Goal: Task Accomplishment & Management: Use online tool/utility

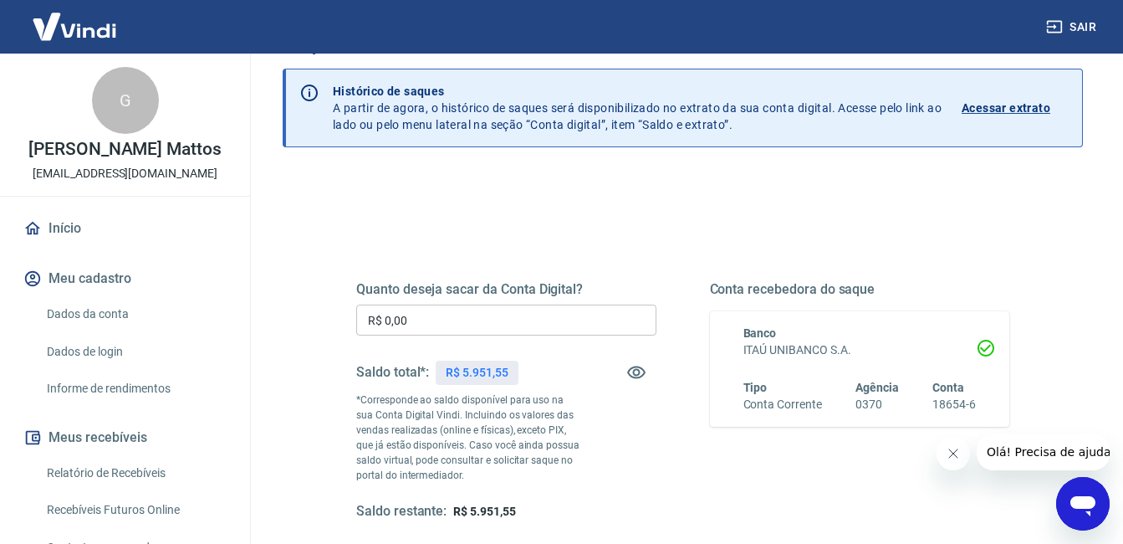
scroll to position [167, 0]
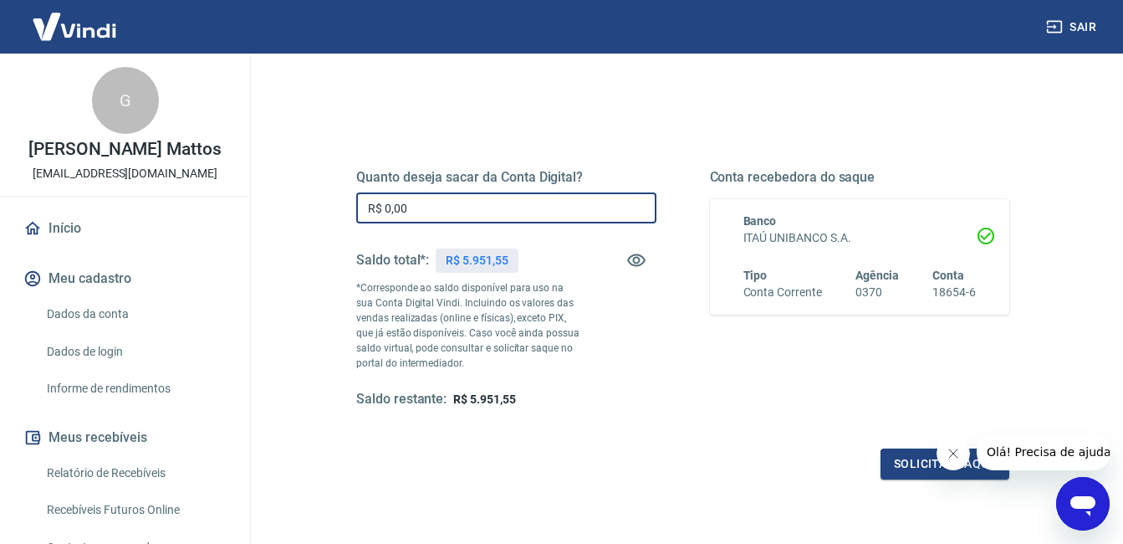
click at [449, 209] on input "R$ 0,00" at bounding box center [506, 207] width 300 height 31
type input "R$ 5.900,00"
click at [912, 467] on button "Solicitar saque" at bounding box center [945, 463] width 129 height 31
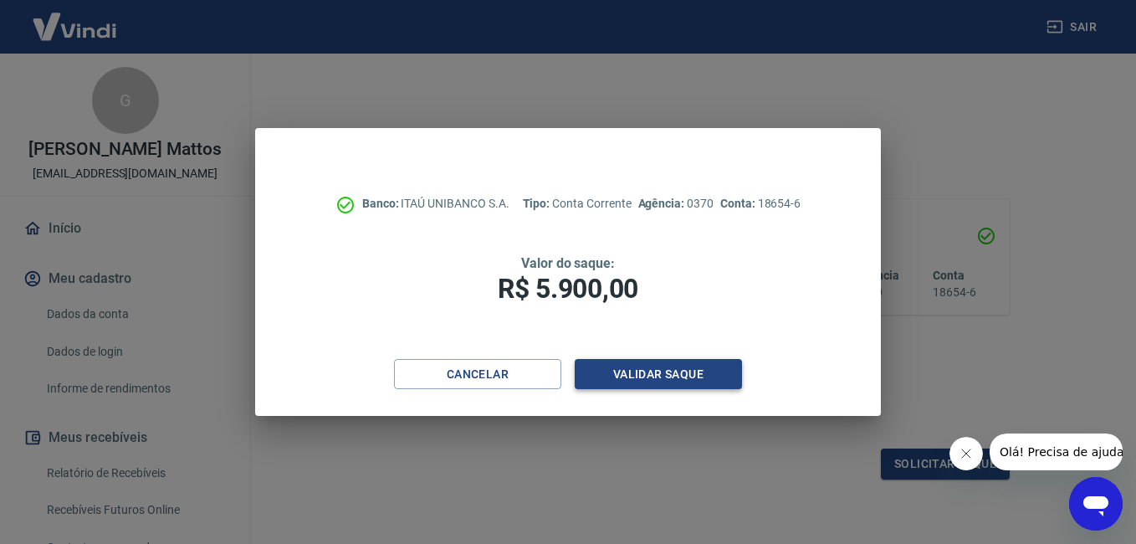
click at [647, 375] on button "Validar saque" at bounding box center [658, 374] width 167 height 31
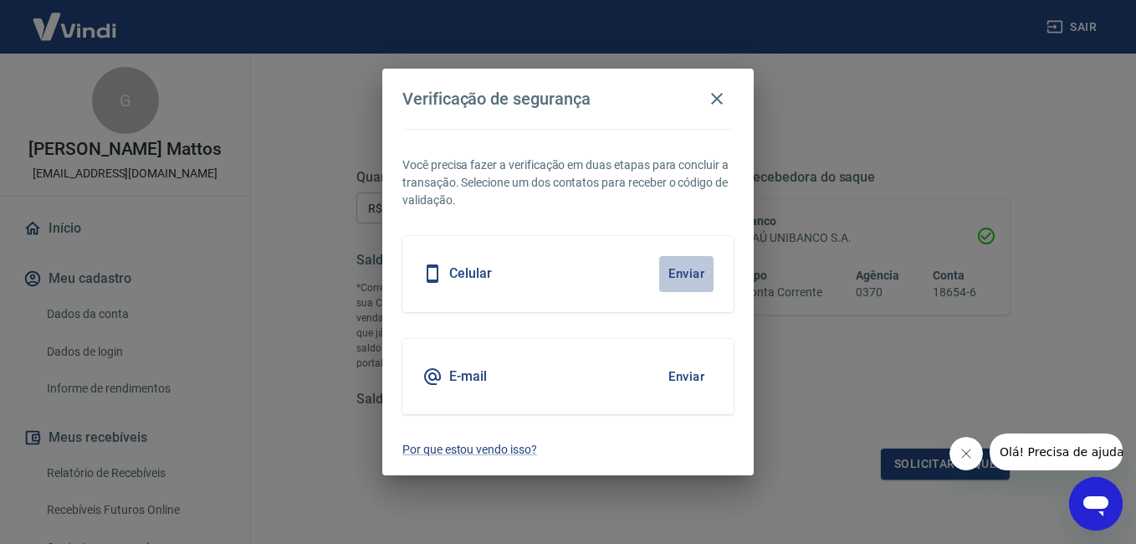
click at [701, 269] on button "Enviar" at bounding box center [686, 273] width 54 height 35
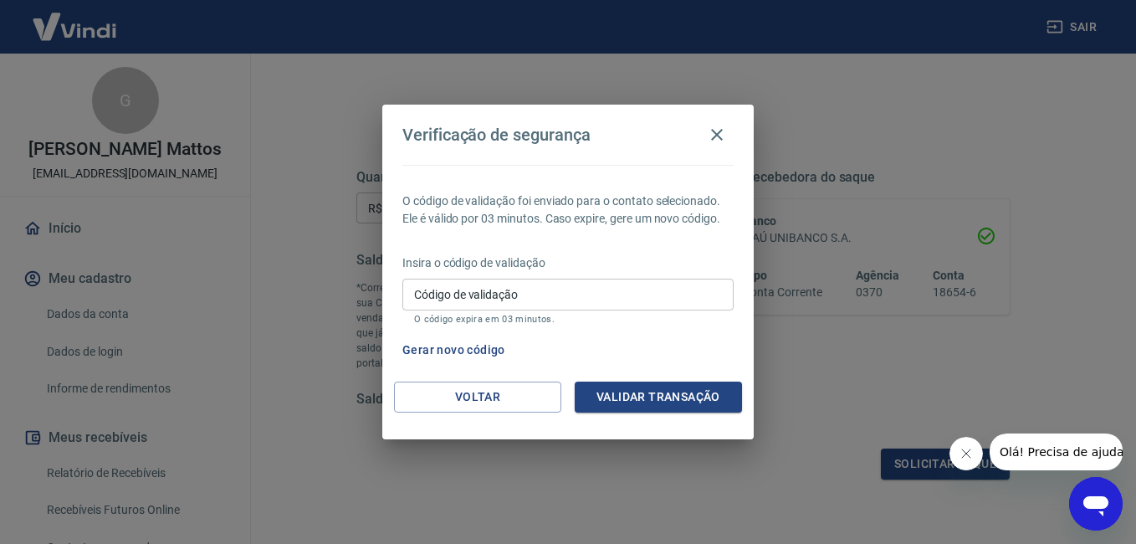
click at [476, 351] on button "Gerar novo código" at bounding box center [454, 350] width 116 height 31
click at [711, 135] on icon "button" at bounding box center [717, 135] width 20 height 20
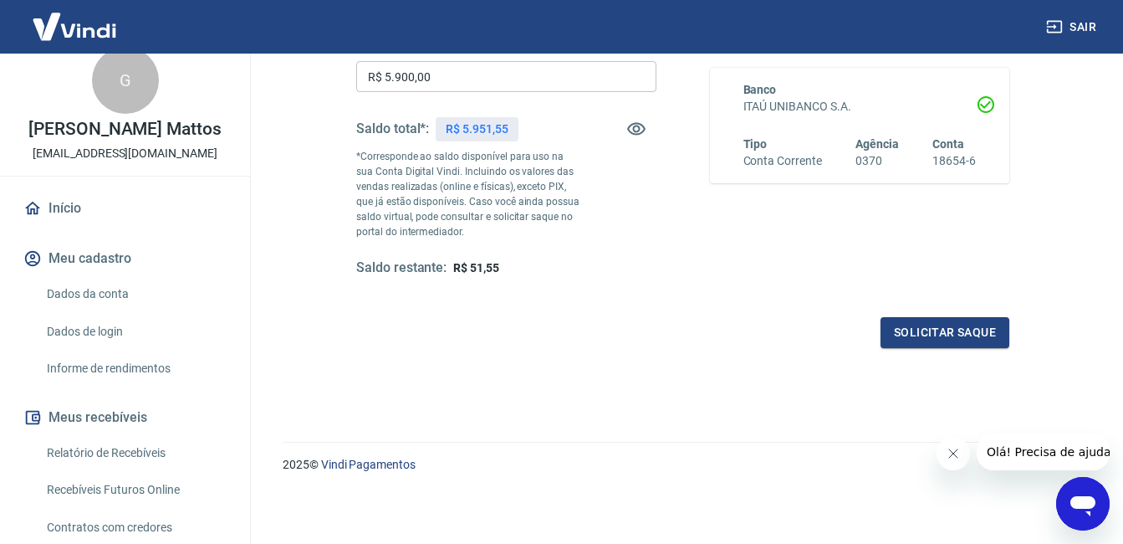
scroll to position [0, 0]
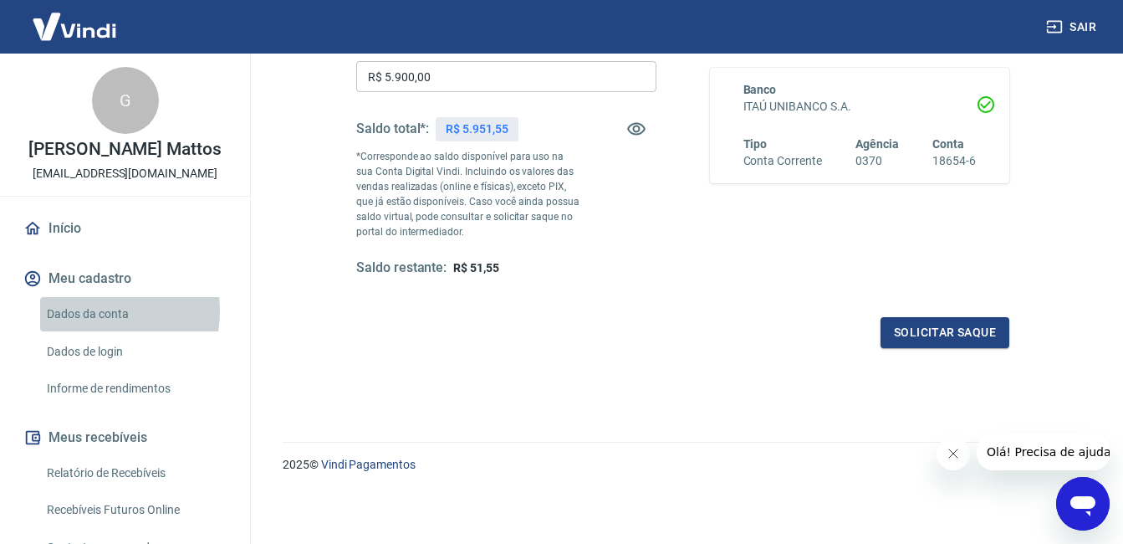
click at [82, 329] on link "Dados da conta" at bounding box center [135, 314] width 190 height 34
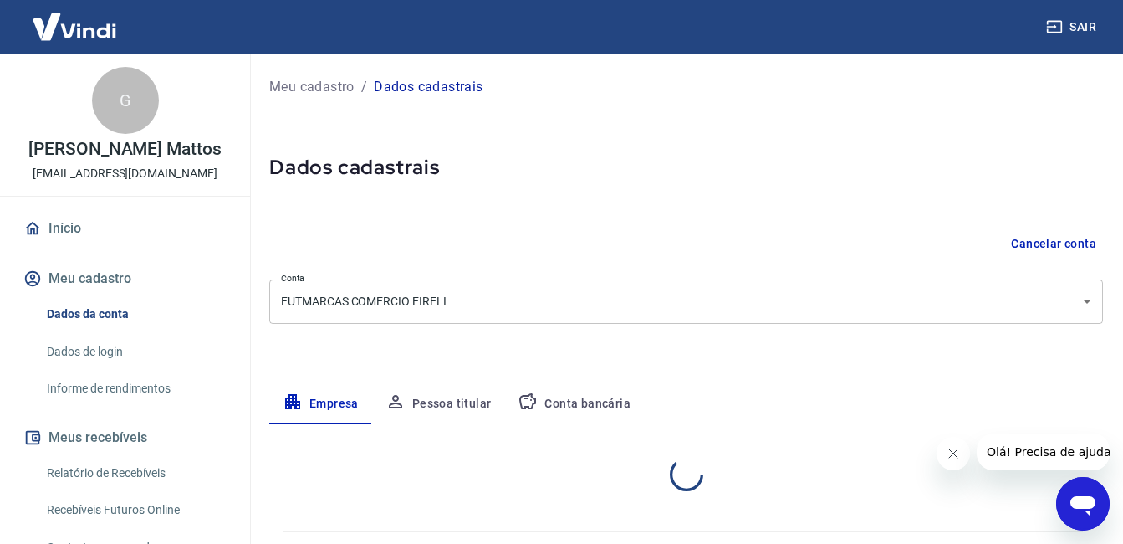
select select "RJ"
select select "business"
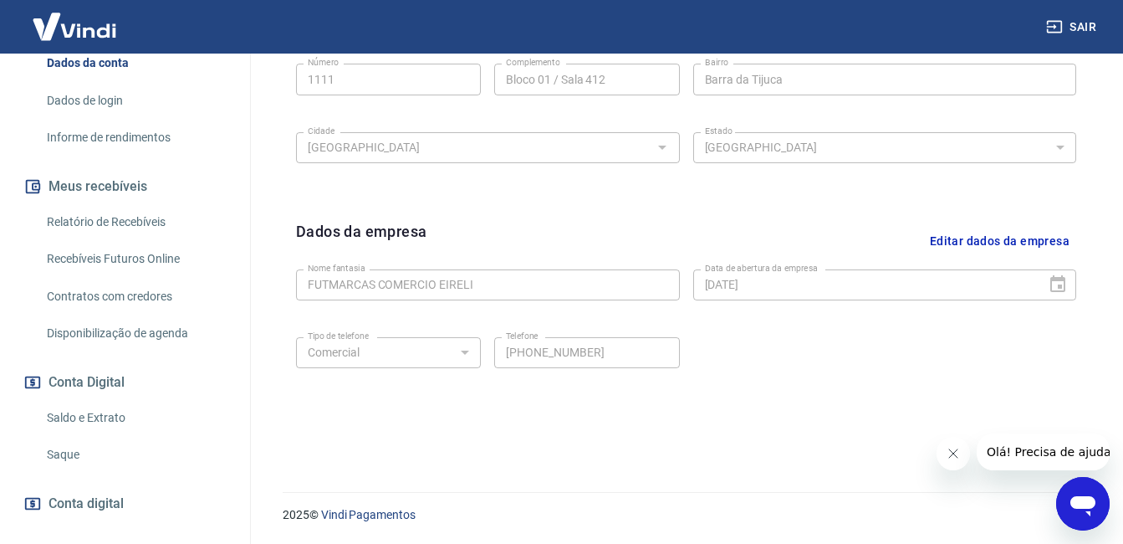
scroll to position [347, 0]
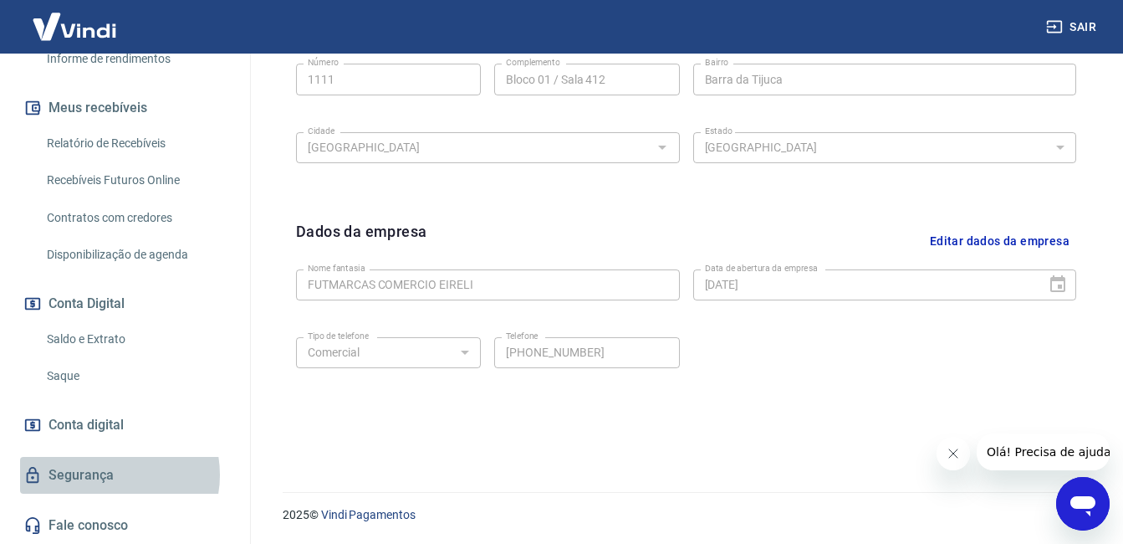
click at [110, 474] on link "Segurança" at bounding box center [125, 475] width 210 height 37
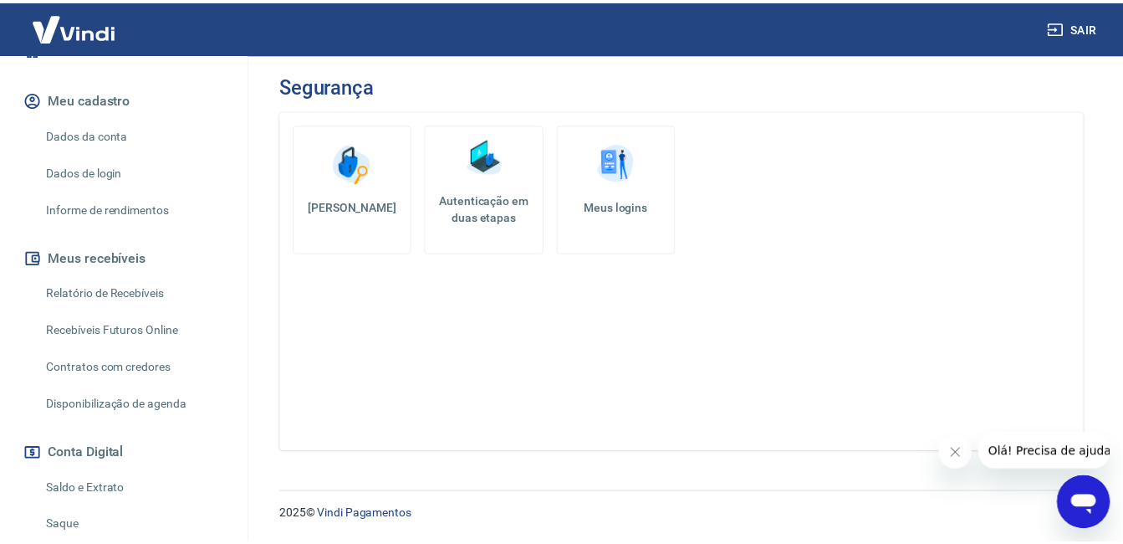
scroll to position [96, 0]
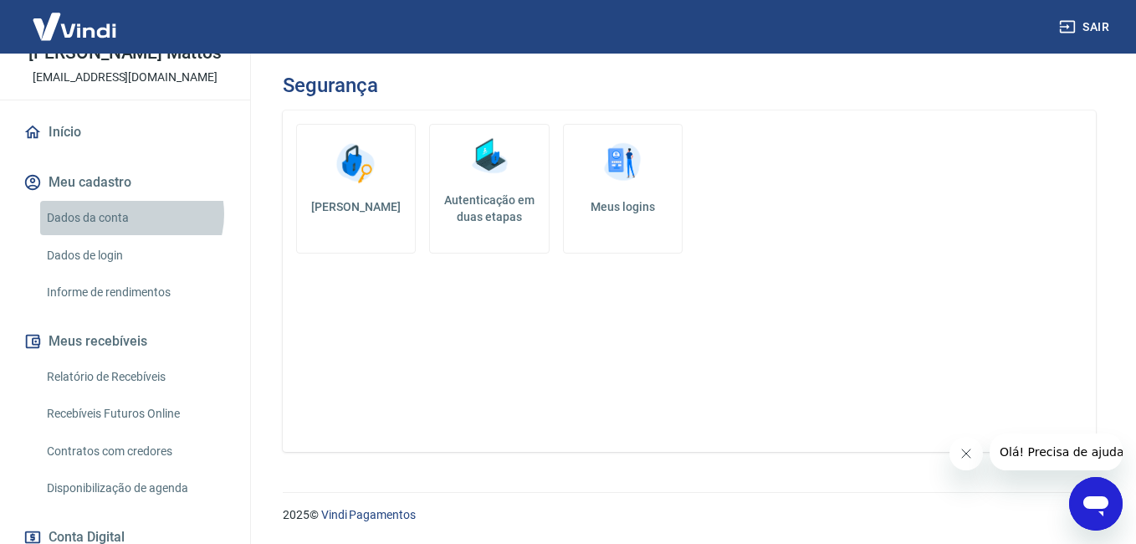
click at [130, 232] on link "Dados da conta" at bounding box center [135, 218] width 190 height 34
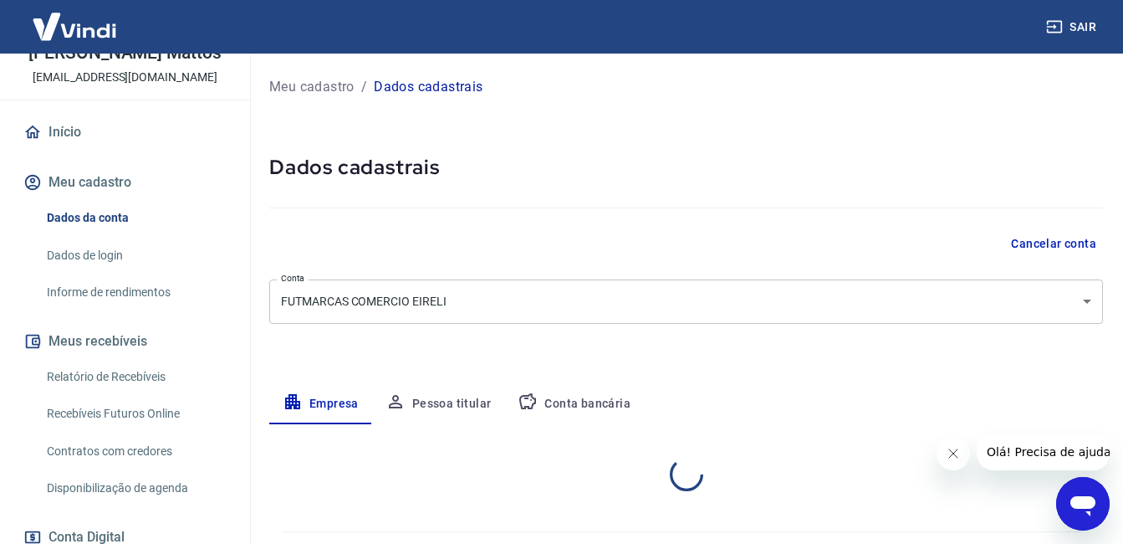
select select "RJ"
select select "business"
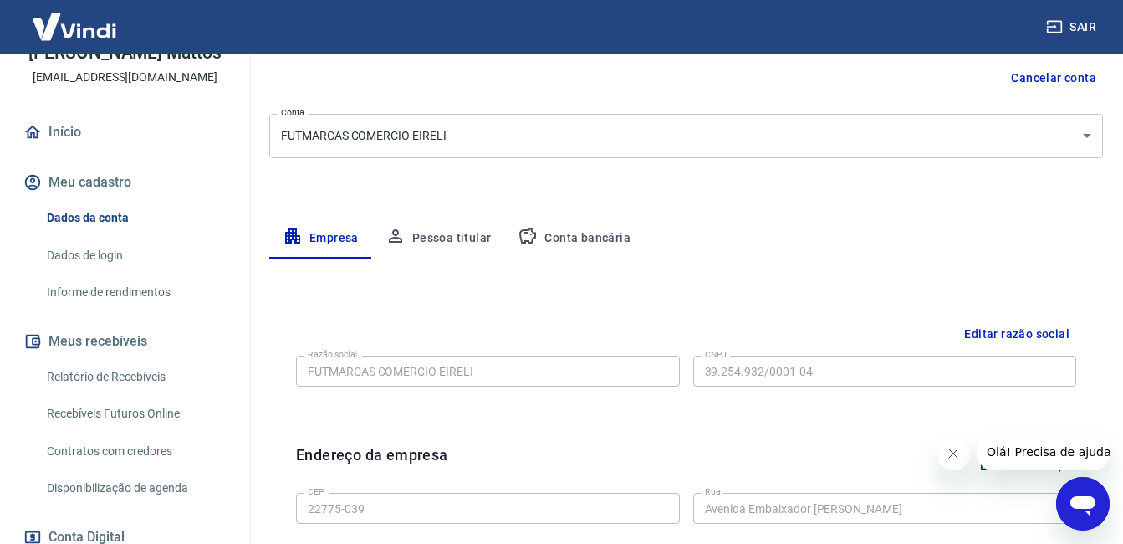
scroll to position [167, 0]
click at [459, 241] on button "Pessoa titular" at bounding box center [438, 237] width 133 height 40
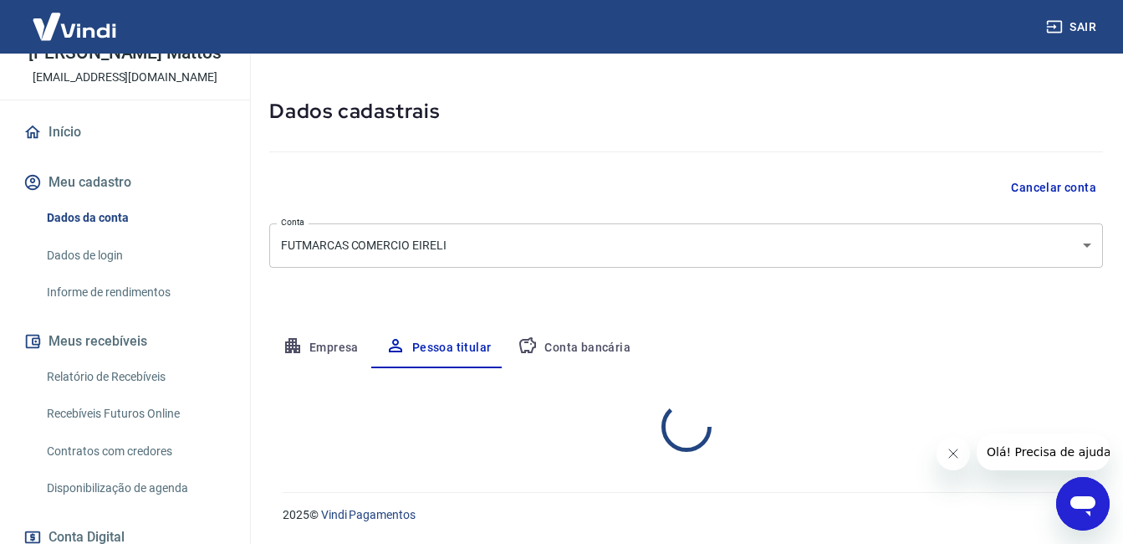
scroll to position [125, 0]
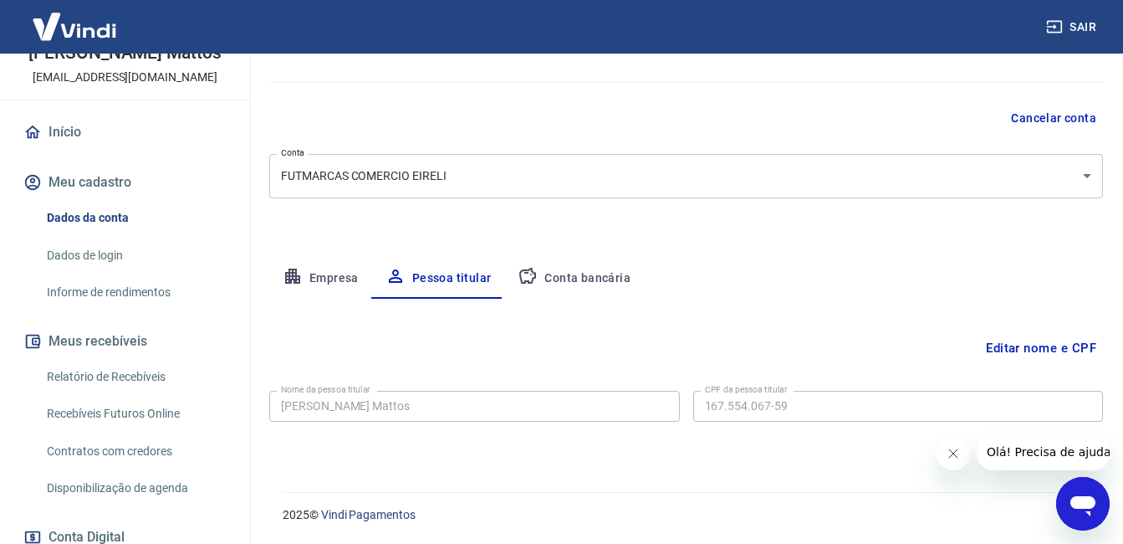
click at [564, 270] on button "Conta bancária" at bounding box center [574, 278] width 140 height 40
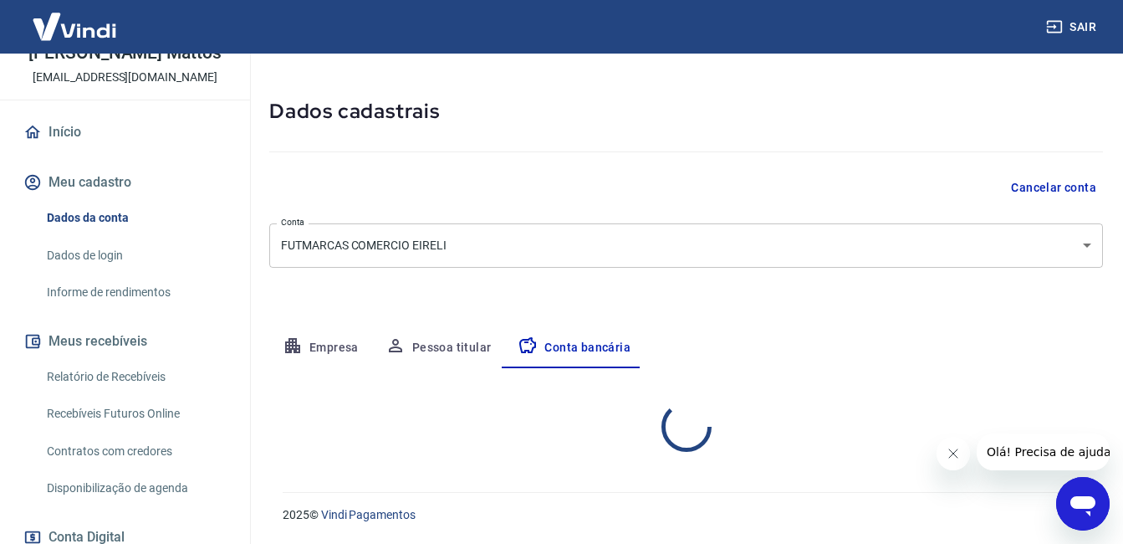
select select "1"
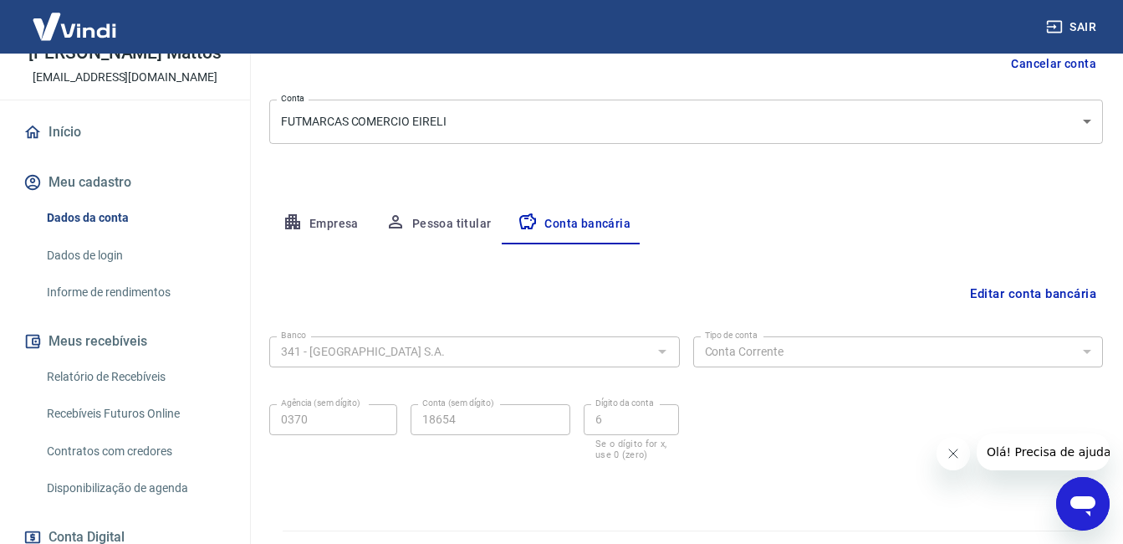
scroll to position [218, 0]
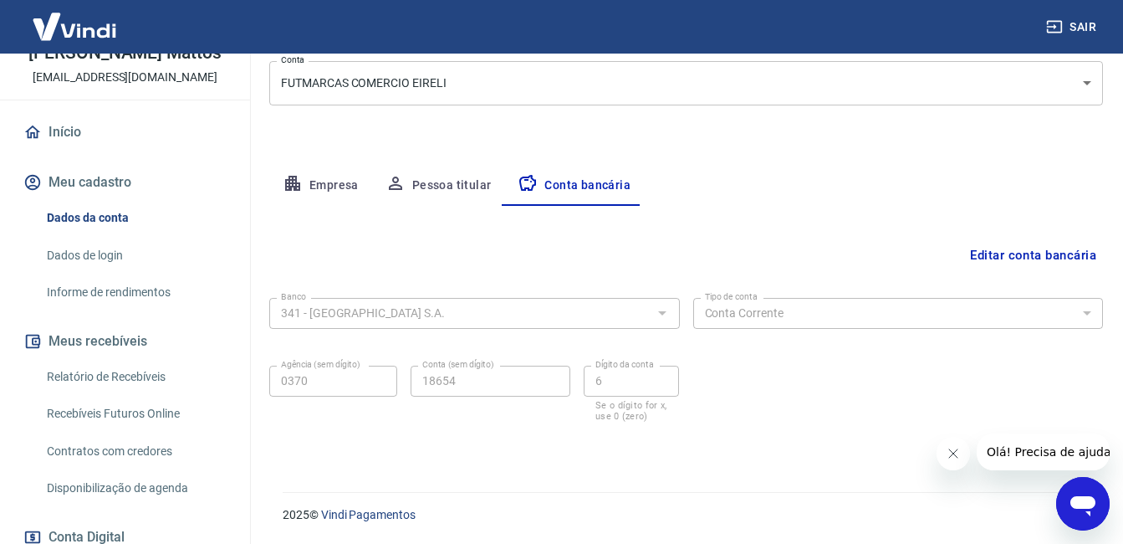
click at [463, 185] on button "Pessoa titular" at bounding box center [438, 186] width 133 height 40
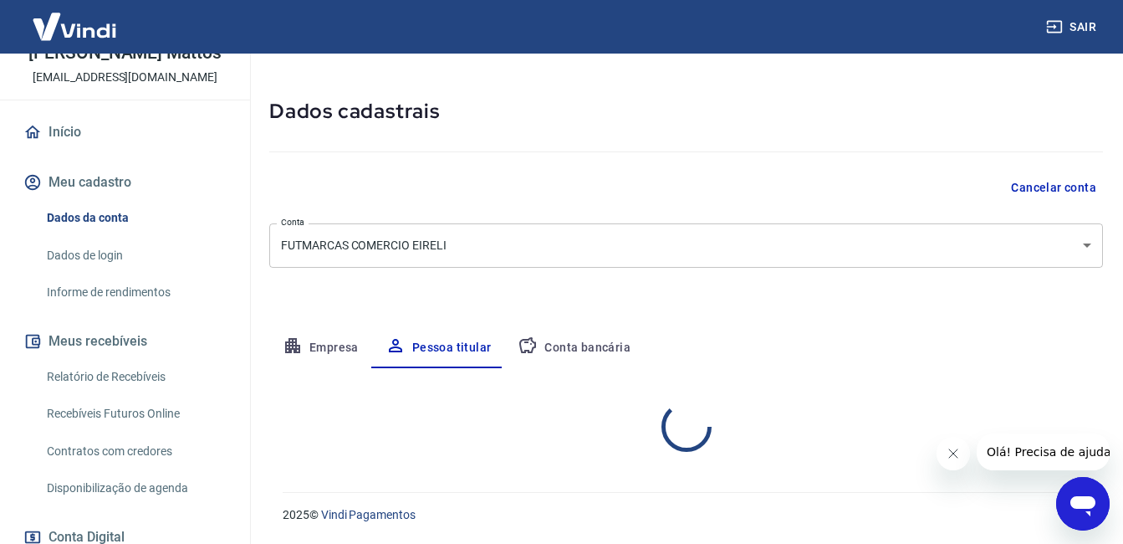
scroll to position [125, 0]
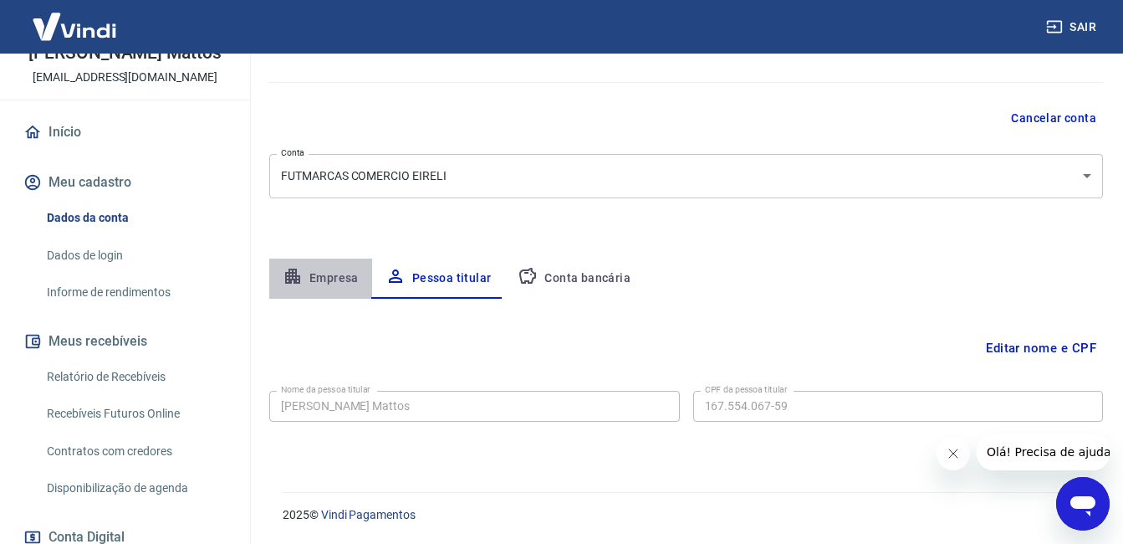
click at [321, 274] on button "Empresa" at bounding box center [320, 278] width 103 height 40
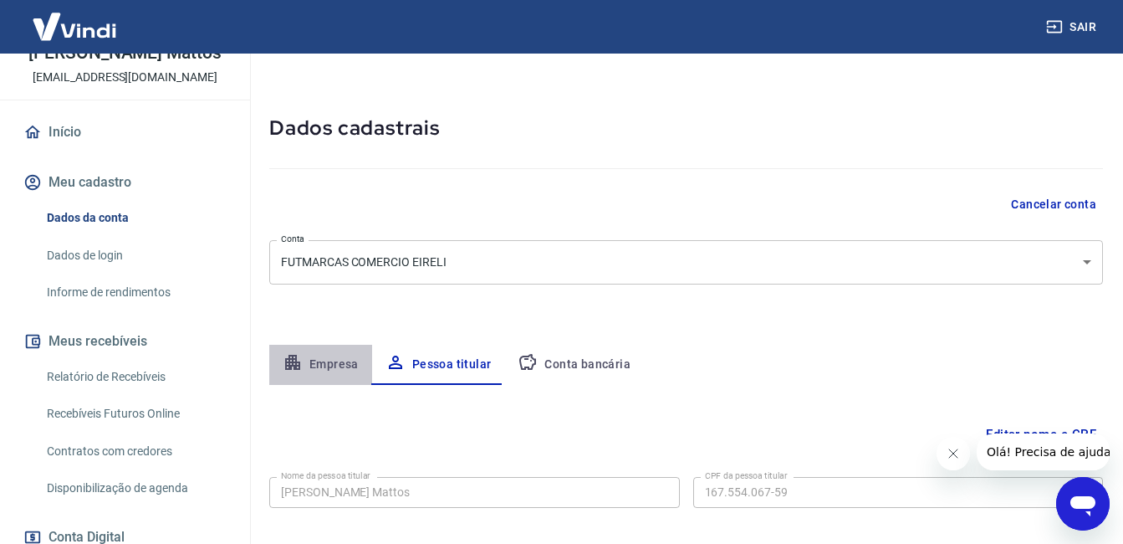
select select "RJ"
select select "business"
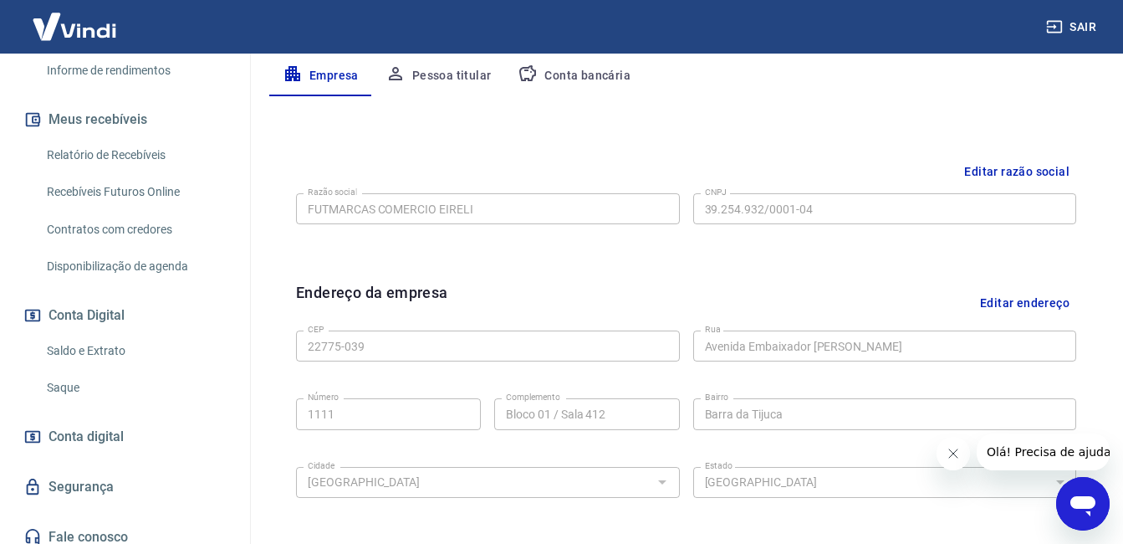
scroll to position [347, 0]
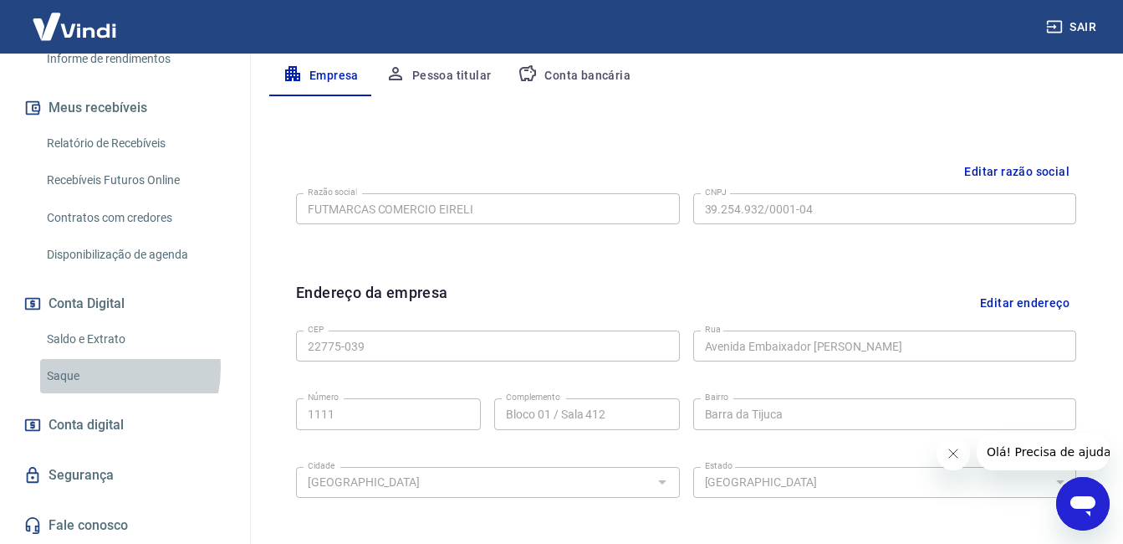
click at [93, 368] on link "Saque" at bounding box center [135, 376] width 190 height 34
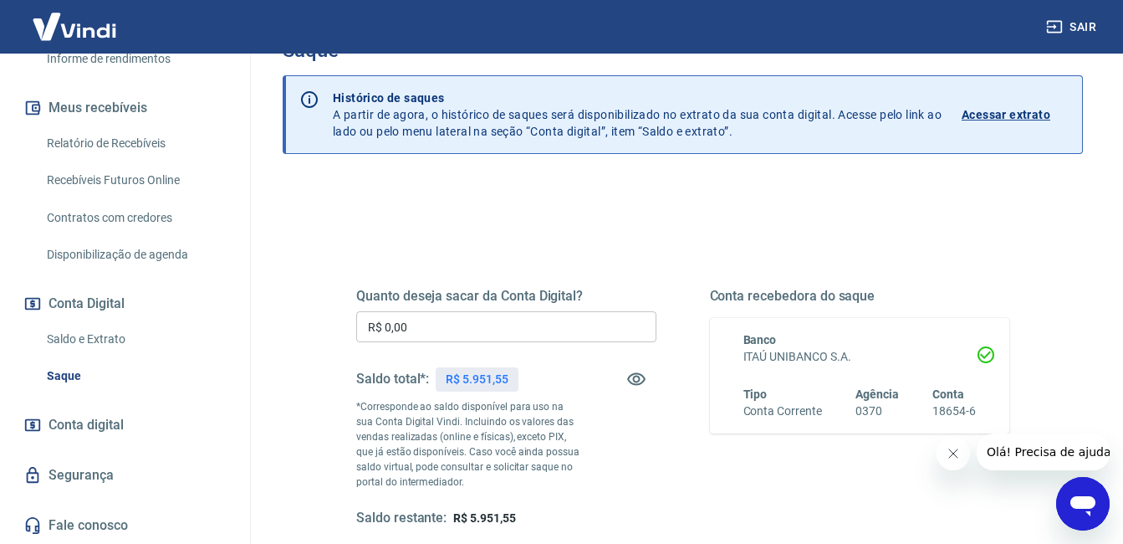
scroll to position [84, 0]
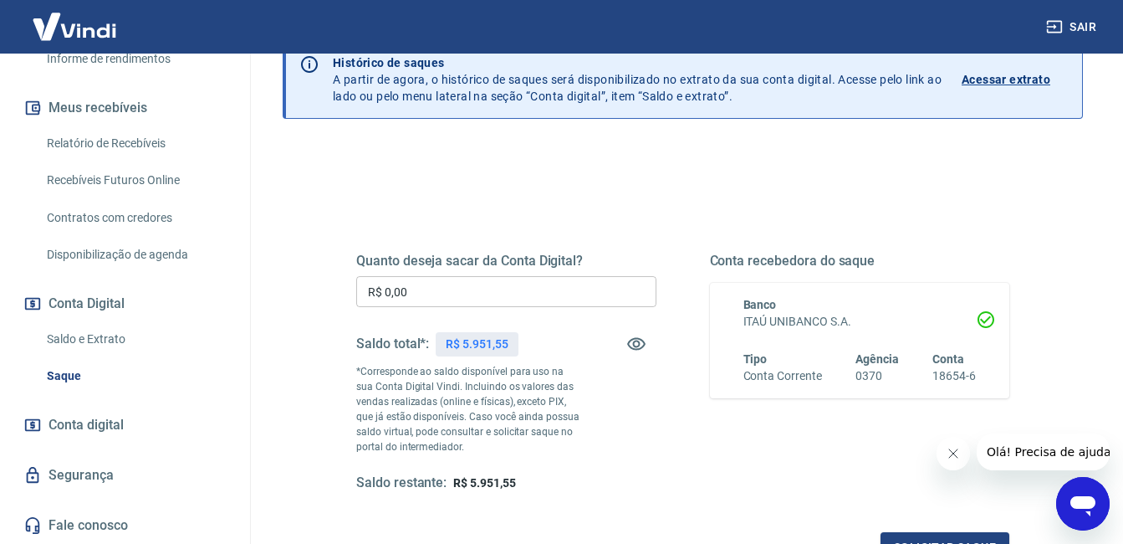
click at [1034, 74] on p "Acessar extrato" at bounding box center [1006, 79] width 89 height 17
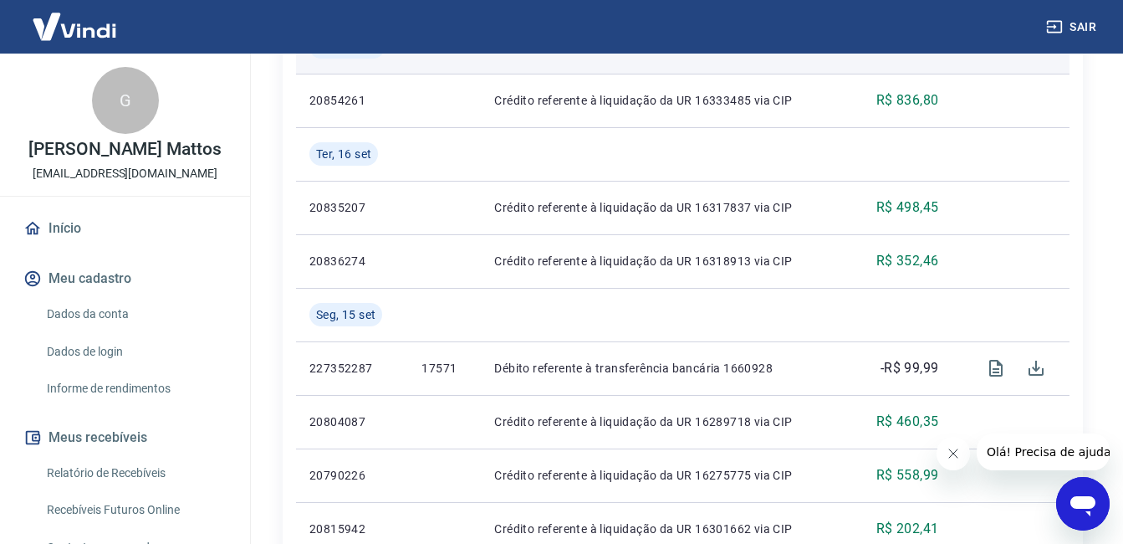
scroll to position [709, 0]
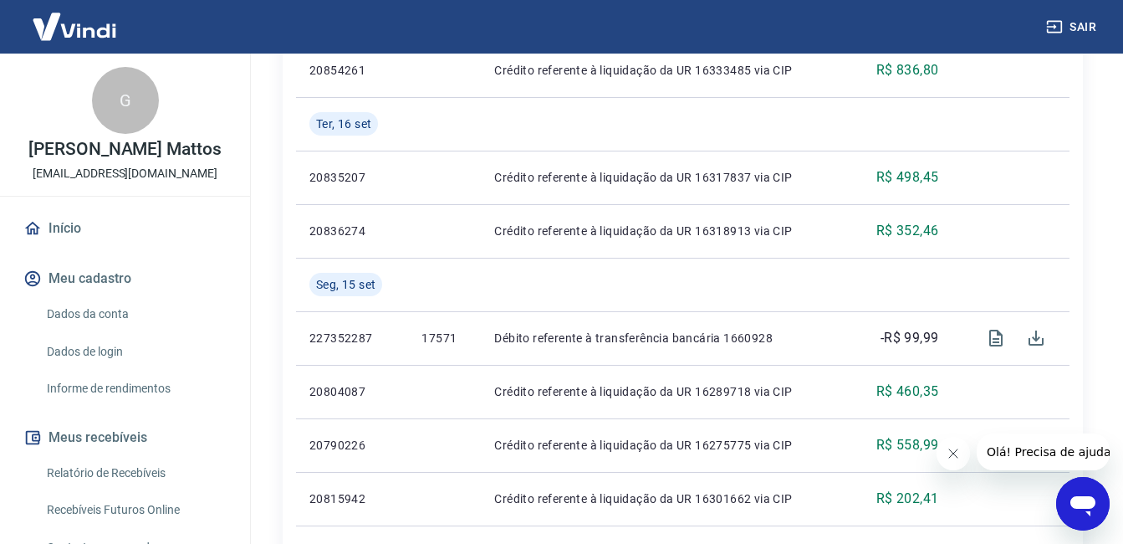
click at [1079, 497] on icon "Abrir janela de mensagens" at bounding box center [1083, 506] width 25 height 20
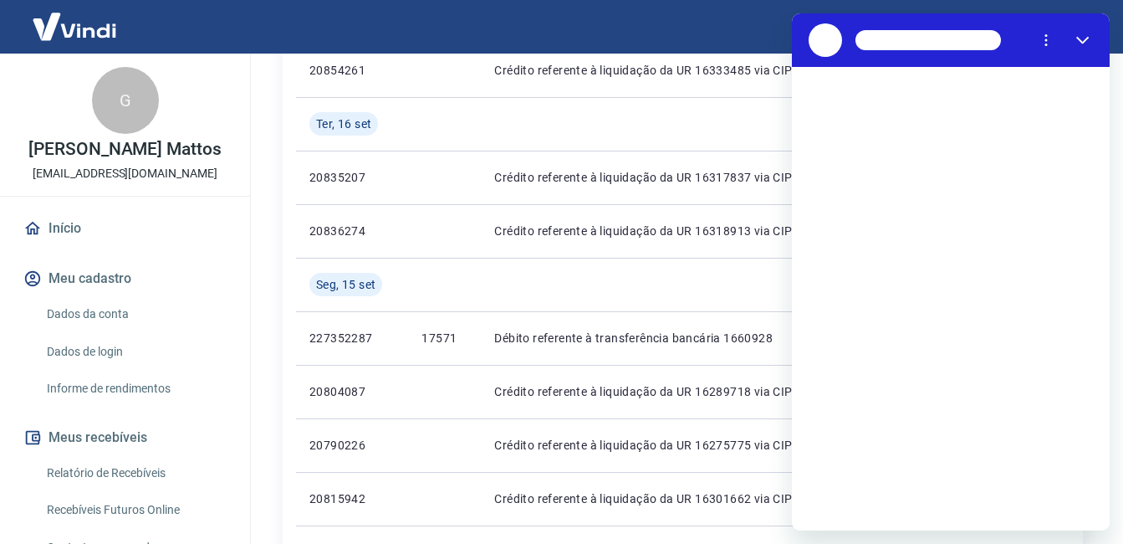
scroll to position [0, 0]
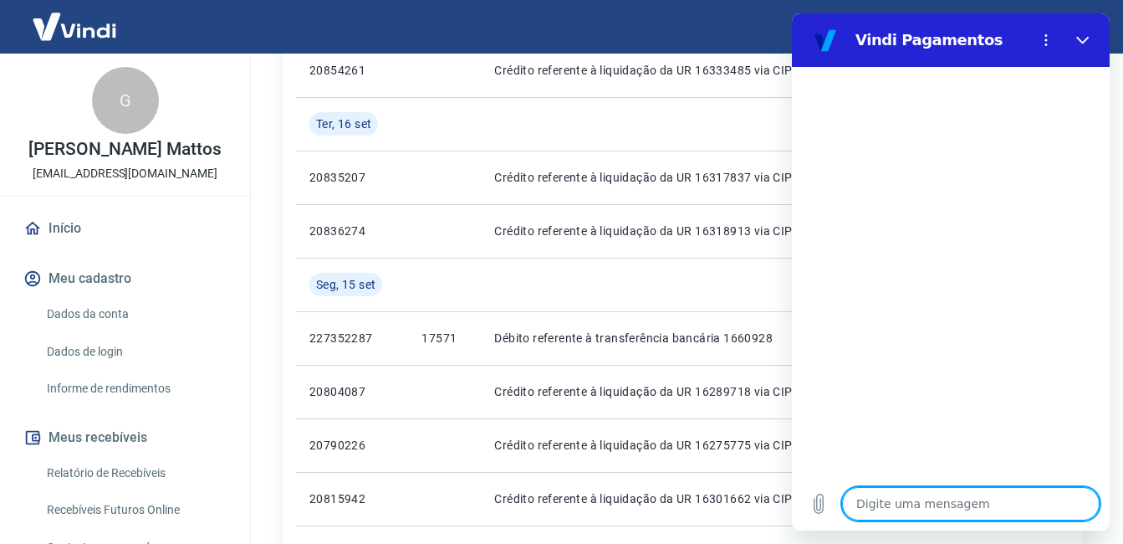
type textarea "o"
type textarea "x"
type textarea "oi"
type textarea "x"
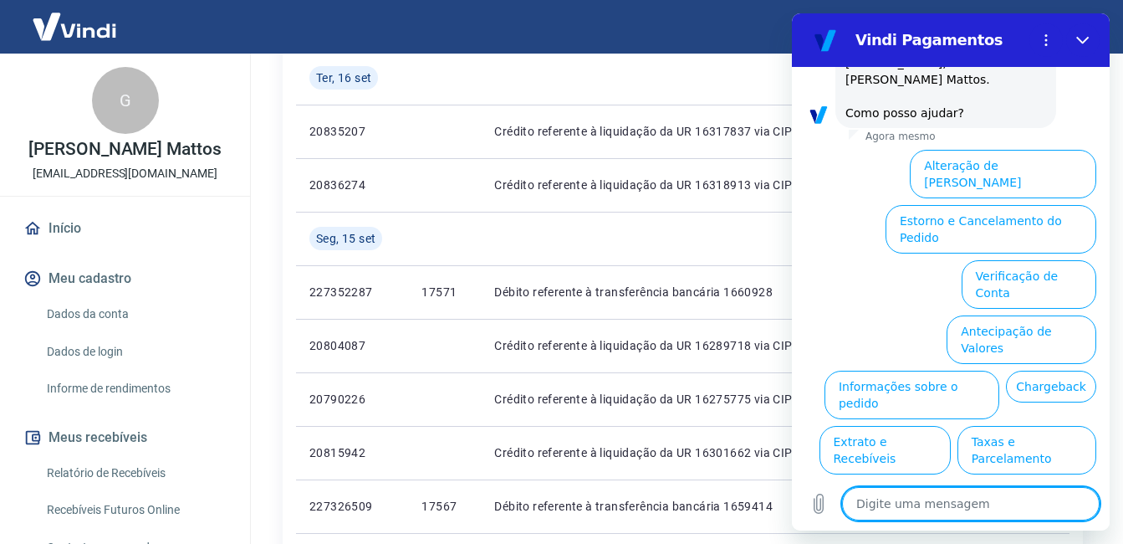
scroll to position [792, 0]
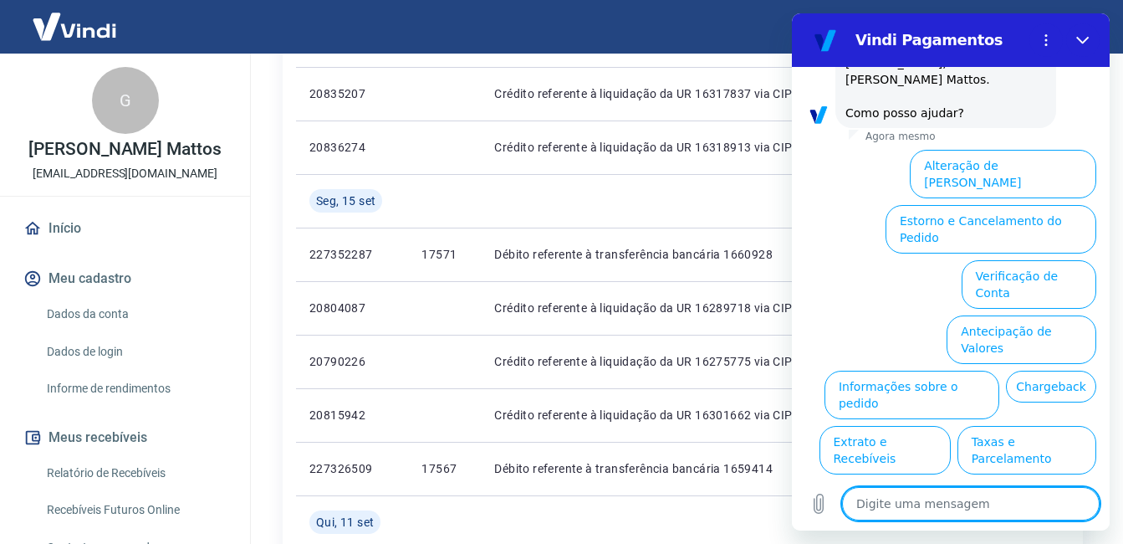
click at [1014, 481] on button "Alterar celular verificado" at bounding box center [1019, 505] width 155 height 49
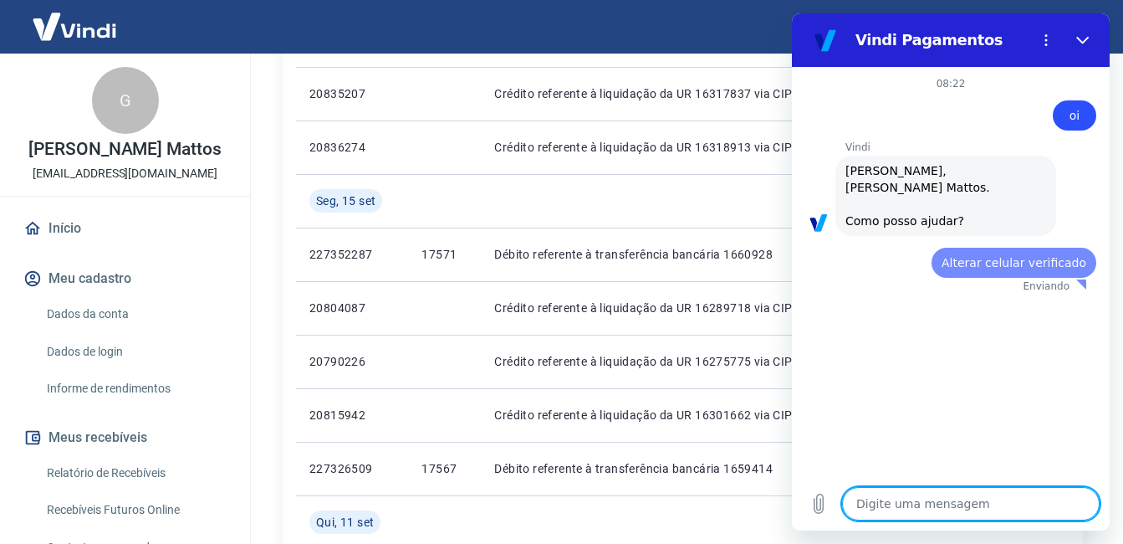
scroll to position [0, 0]
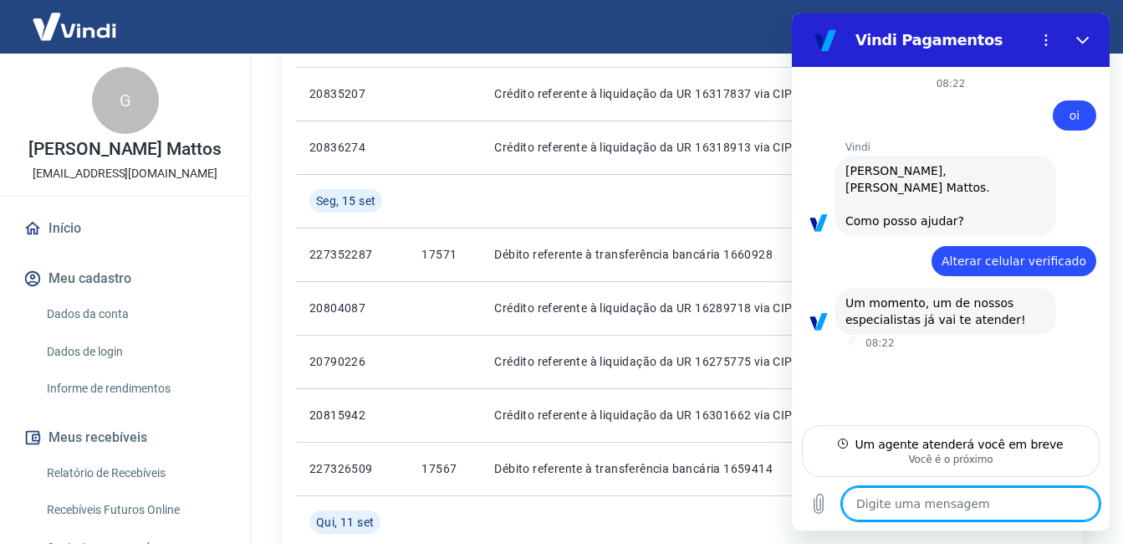
type textarea "x"
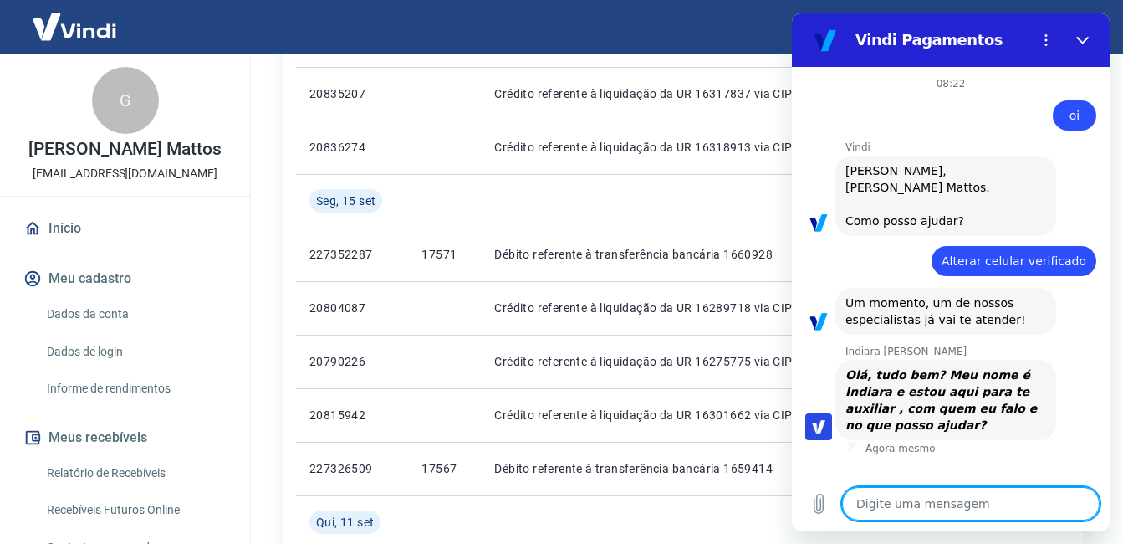
click at [995, 511] on textarea at bounding box center [971, 503] width 258 height 33
type textarea "b"
type textarea "x"
type textarea "bo"
type textarea "x"
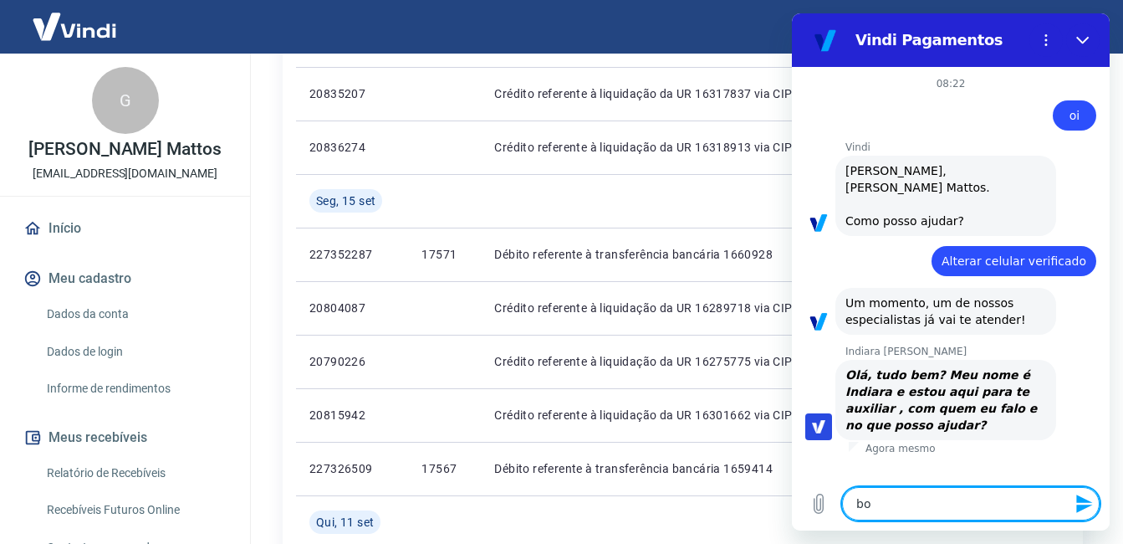
type textarea "bom"
type textarea "x"
type textarea "bom"
type textarea "x"
type textarea "bom d"
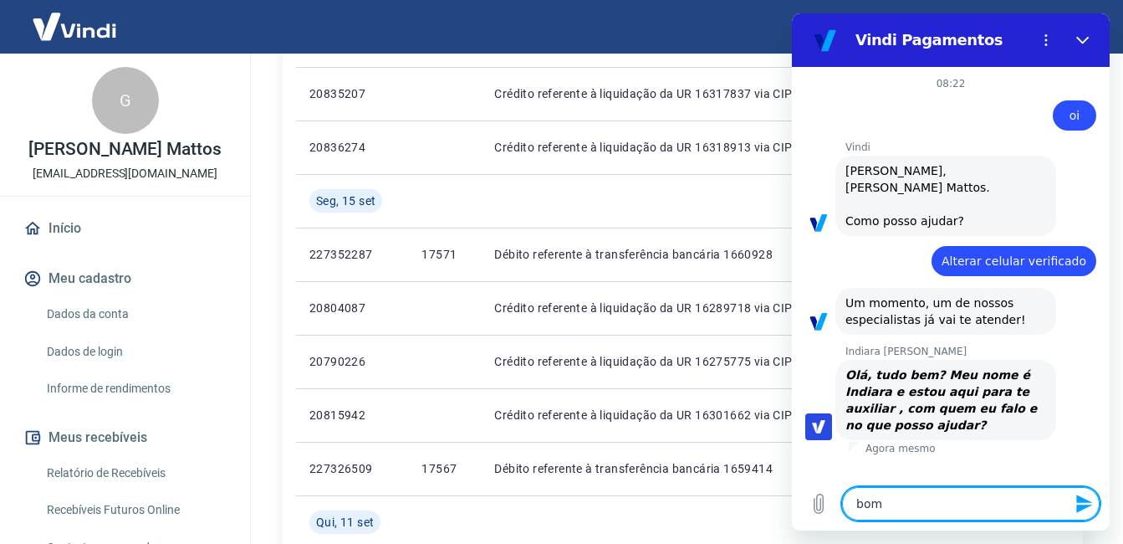
type textarea "x"
type textarea "bom di"
type textarea "x"
type textarea "bom dia"
type textarea "x"
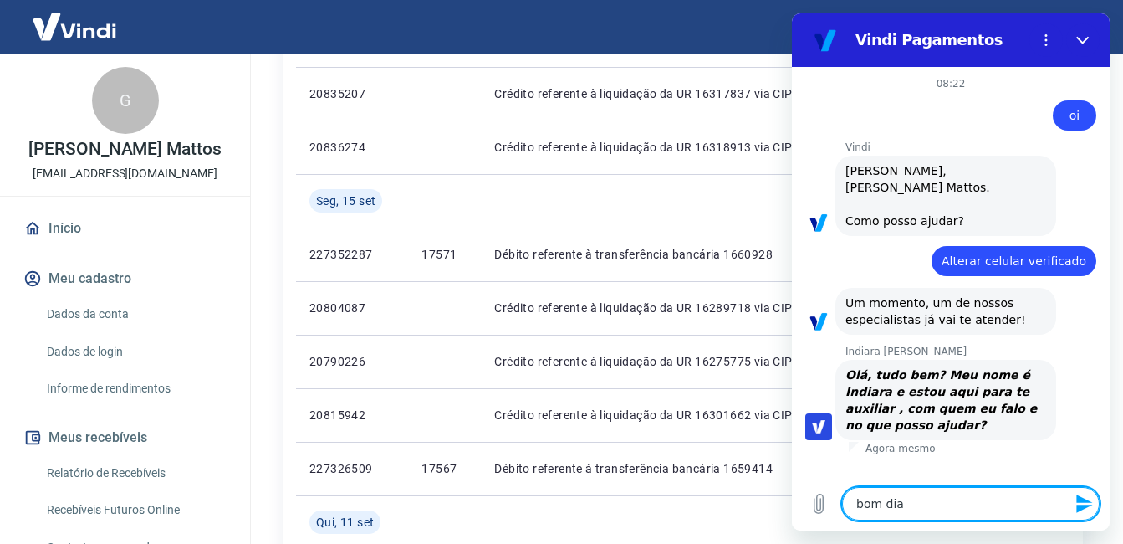
type textarea "bom dia"
type textarea "x"
type textarea "V"
type textarea "x"
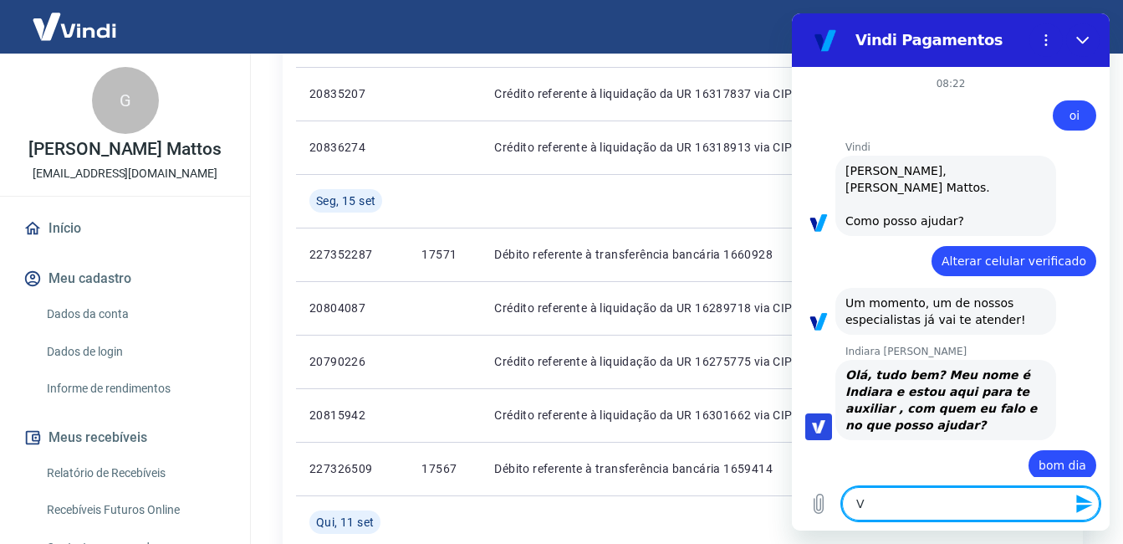
type textarea "Vo"
type textarea "x"
type textarea "Voc"
type textarea "x"
type textarea "Você"
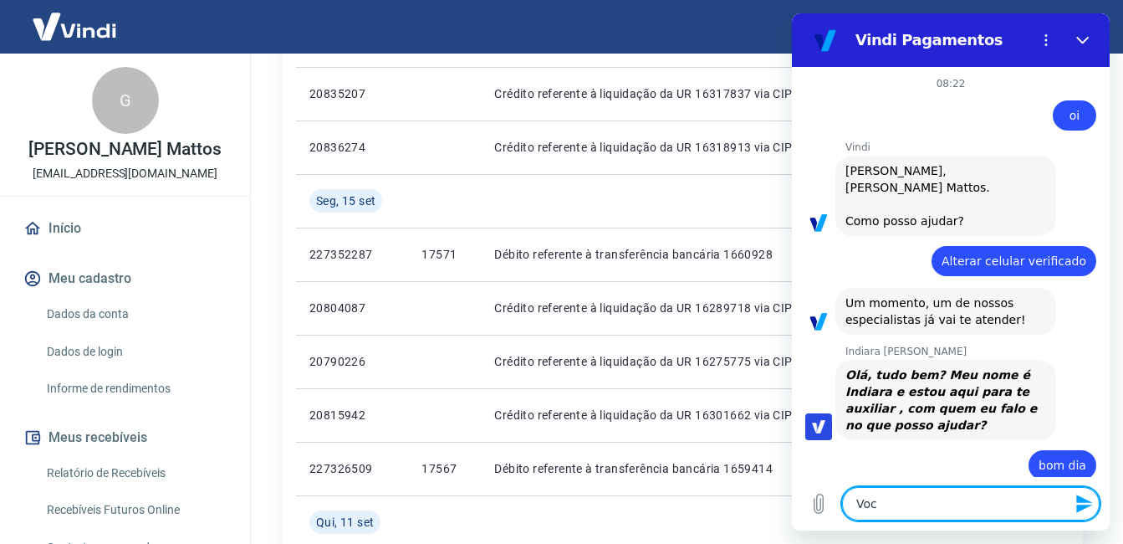
type textarea "x"
type textarea "Você"
type textarea "x"
type textarea "Você f"
type textarea "x"
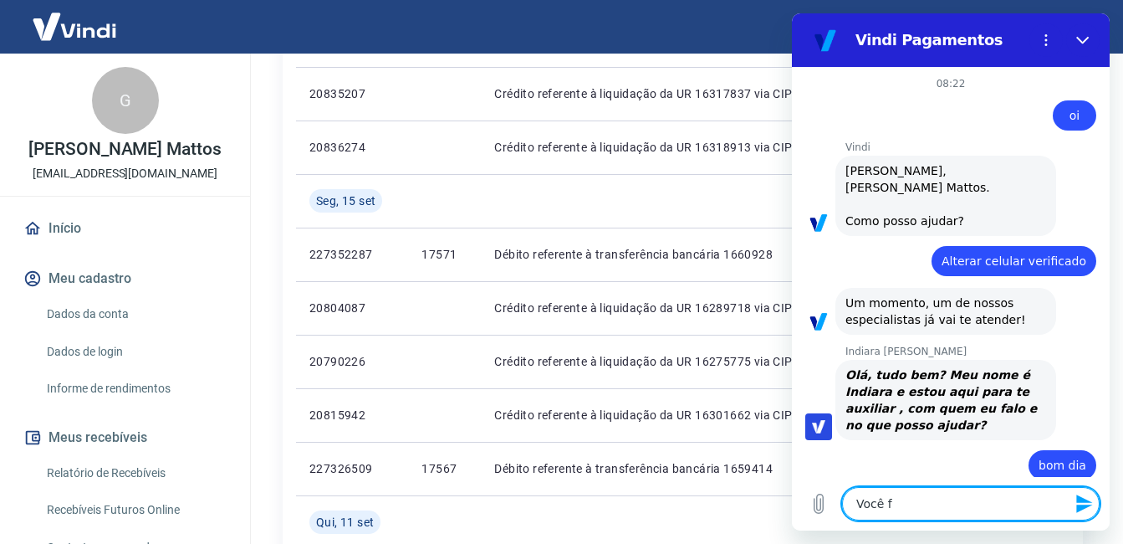
type textarea "Você fa"
type textarea "x"
type textarea "Você fal"
type textarea "x"
type textarea "Você fala"
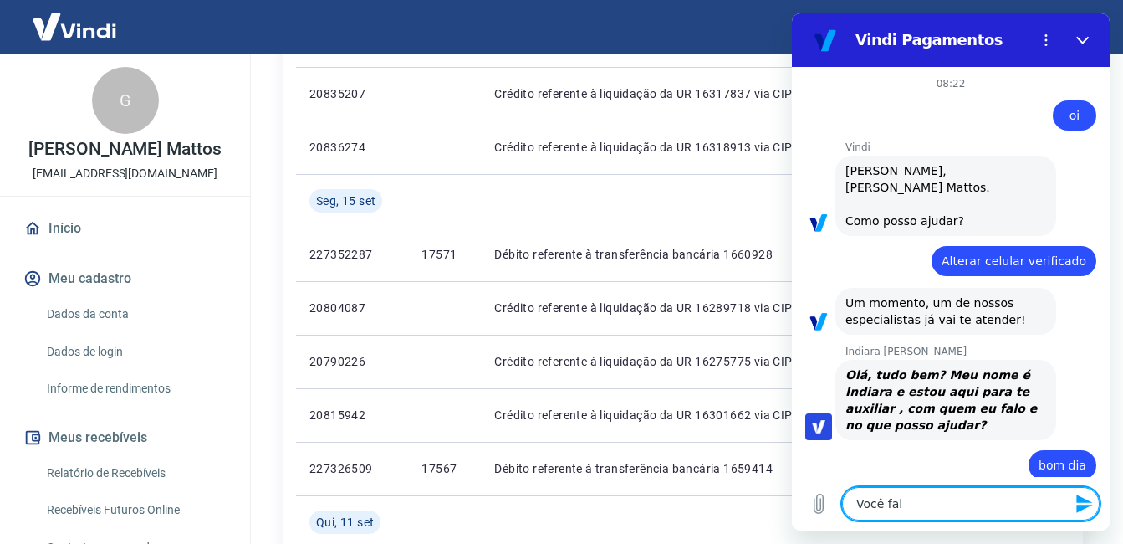
type textarea "x"
type textarea "Você fala"
type textarea "x"
type textarea "Você fala c"
type textarea "x"
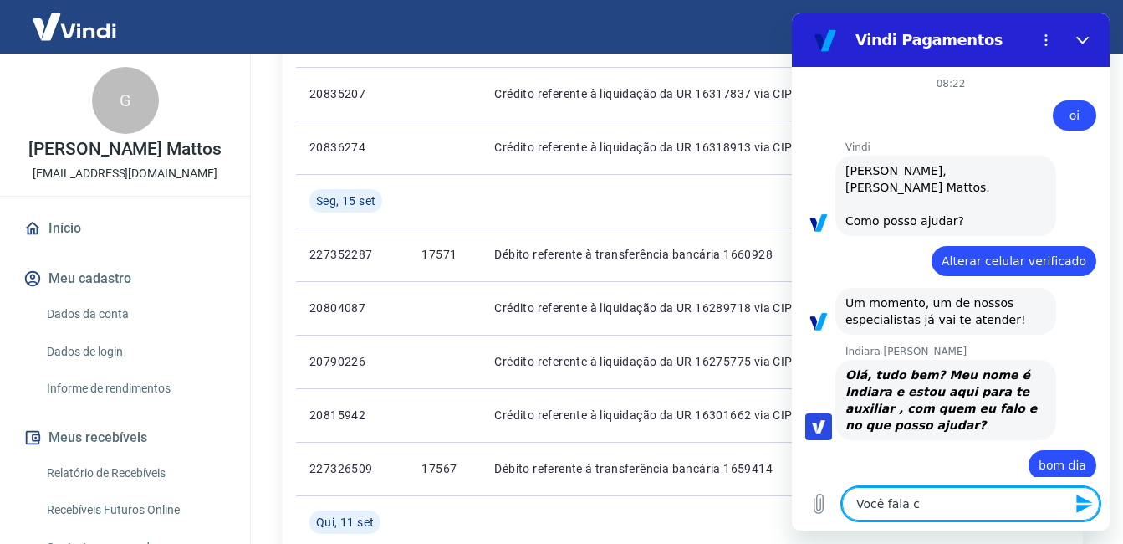
type textarea "Você fala co"
type textarea "x"
type textarea "Você fala com"
type textarea "x"
type textarea "Você fala com"
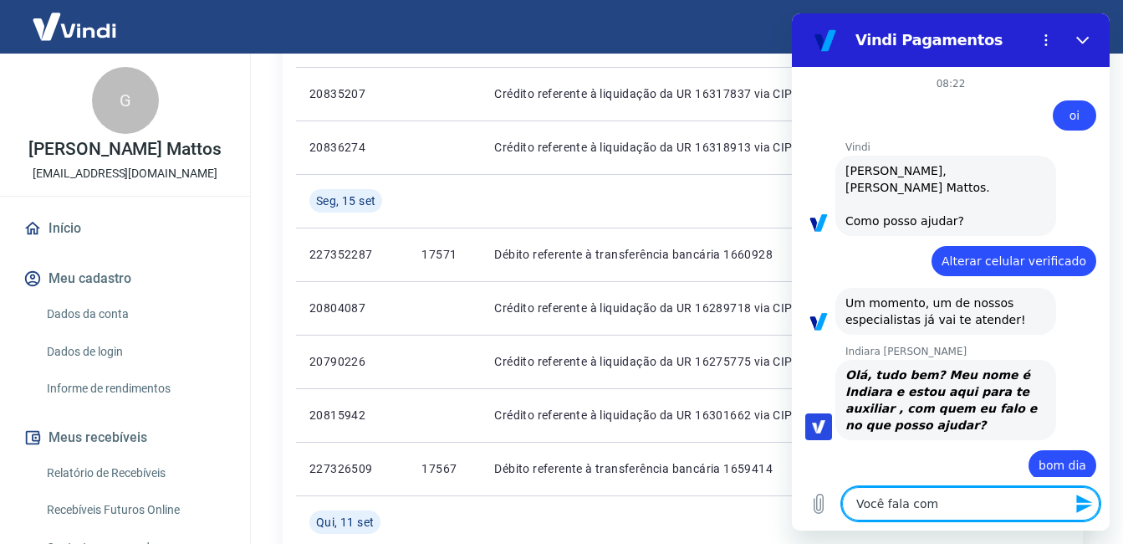
type textarea "x"
type textarea "Você fala com G"
type textarea "x"
type textarea "Você fala com Gu"
type textarea "x"
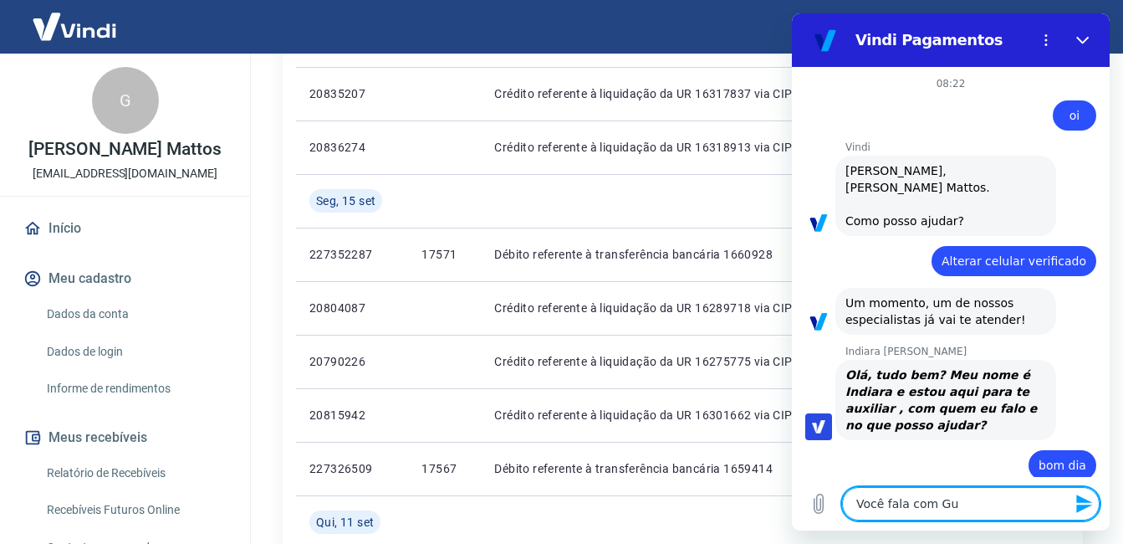
type textarea "Você fala com Gui"
type textarea "x"
type textarea "Você fala com Guil"
type textarea "x"
type textarea "Você fala com Guilh"
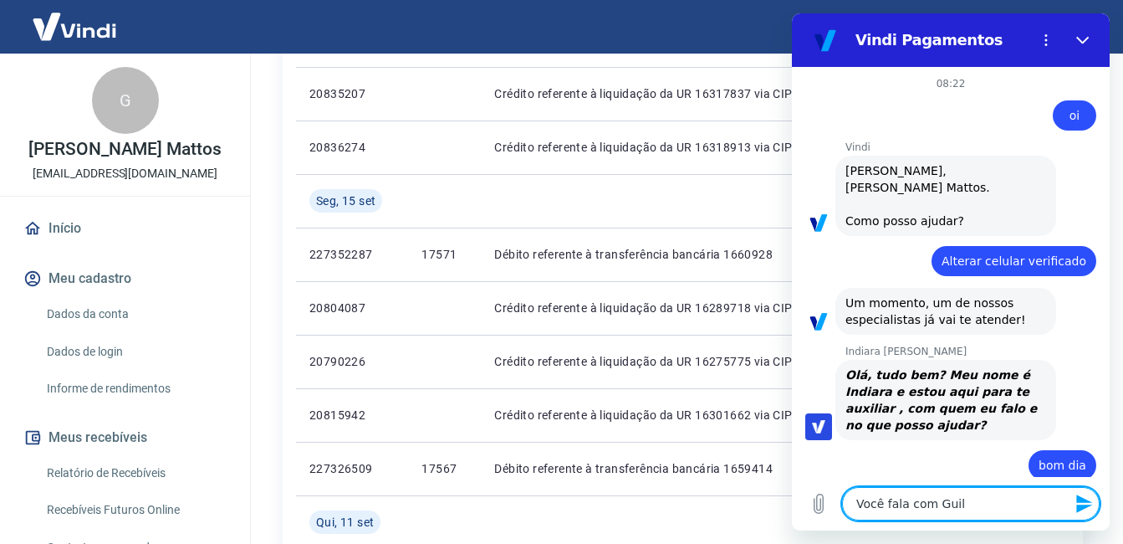
type textarea "x"
type textarea "Você fala com Guilhe"
type textarea "x"
type textarea "Você fala com Guilher"
type textarea "x"
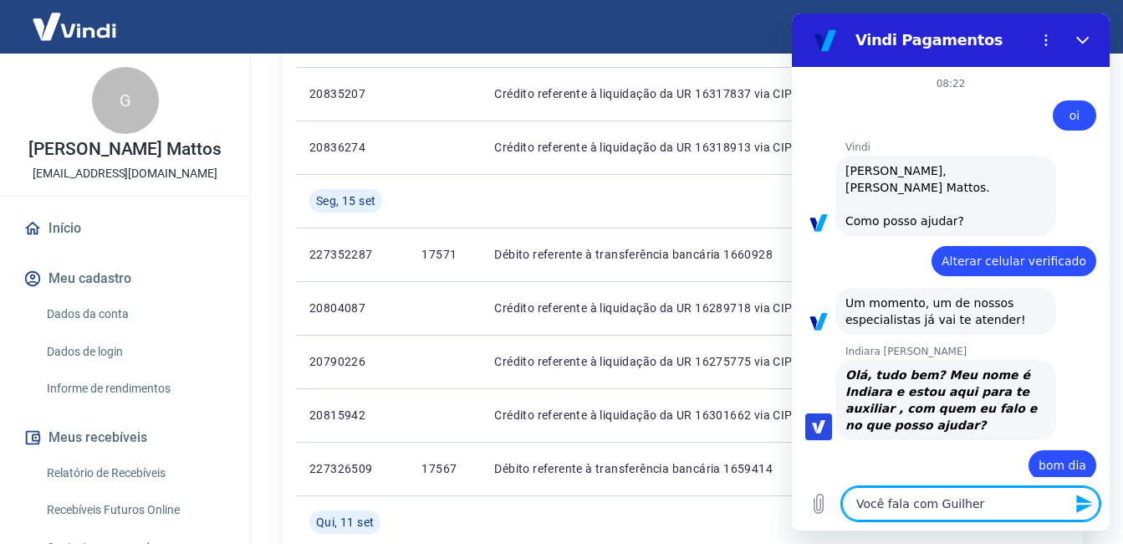
type textarea "Você fala com Guilherm"
type textarea "x"
type textarea "Você fala com Guilherme"
type textarea "x"
type textarea "Você fala com Guilherme"
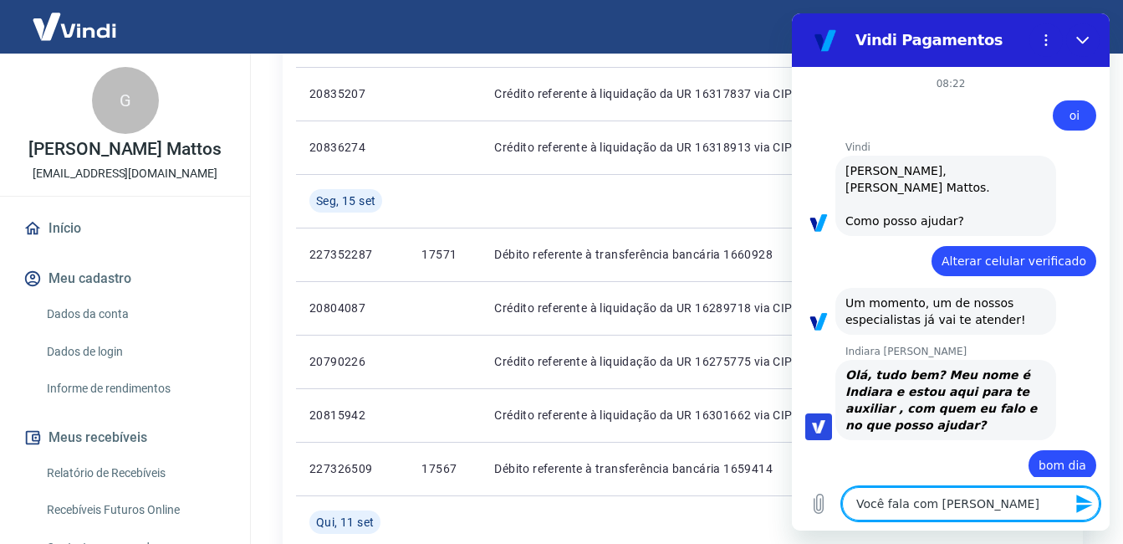
type textarea "x"
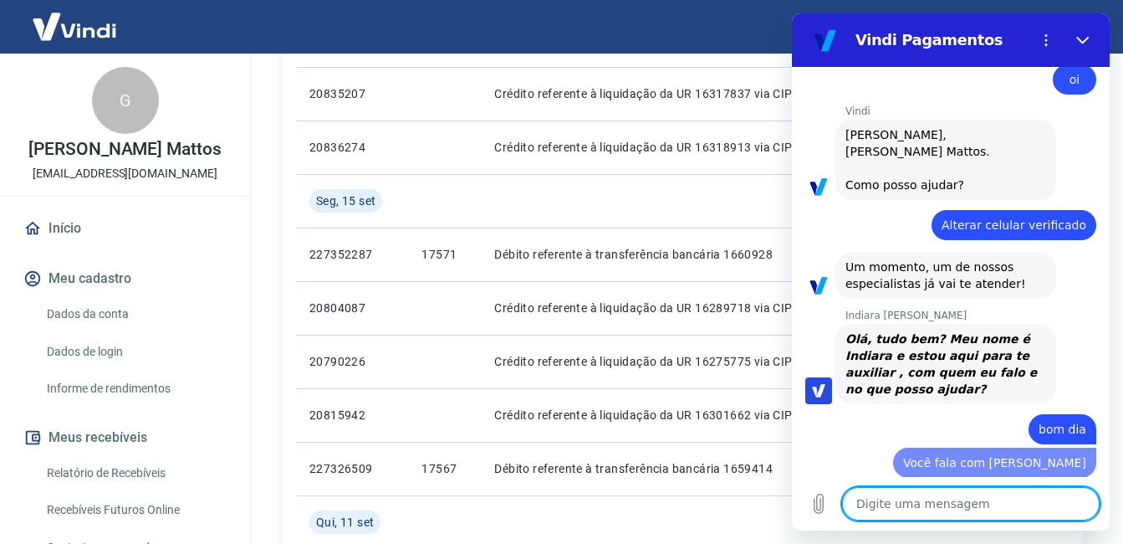
type textarea "x"
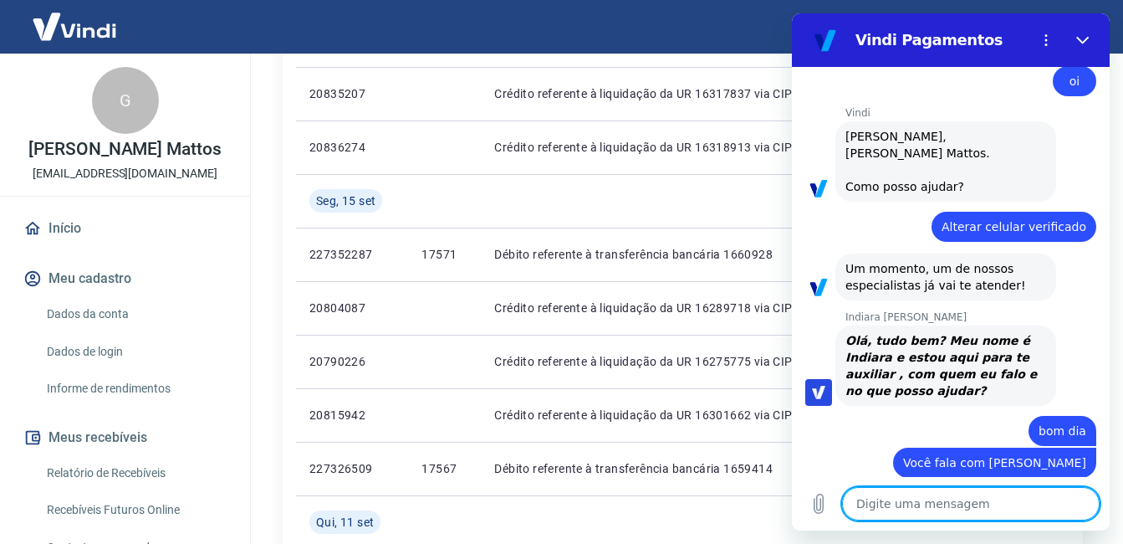
scroll to position [38, 0]
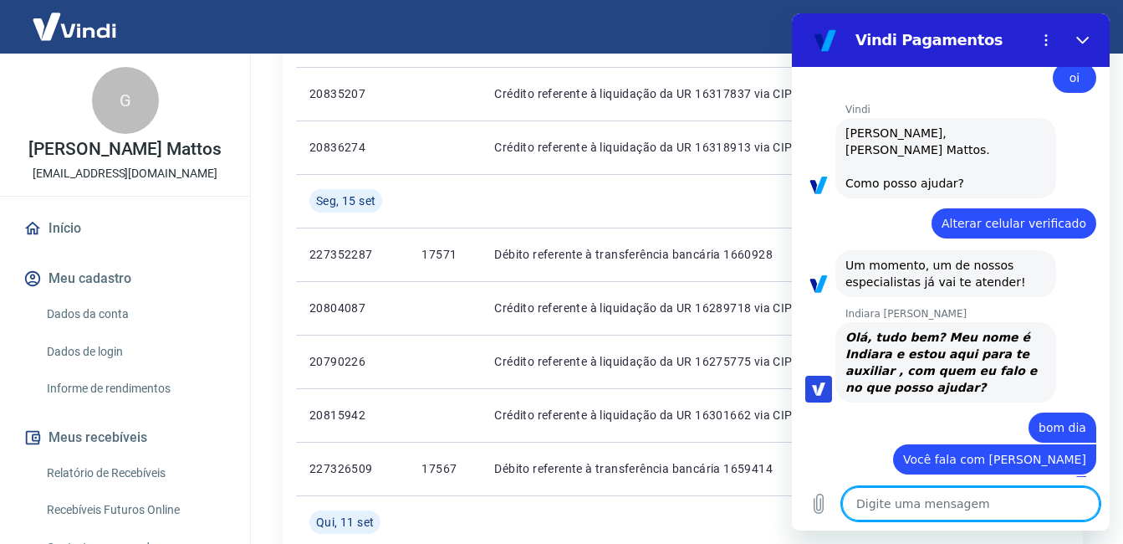
type textarea "n"
type textarea "x"
type textarea "nã"
type textarea "x"
type textarea "não"
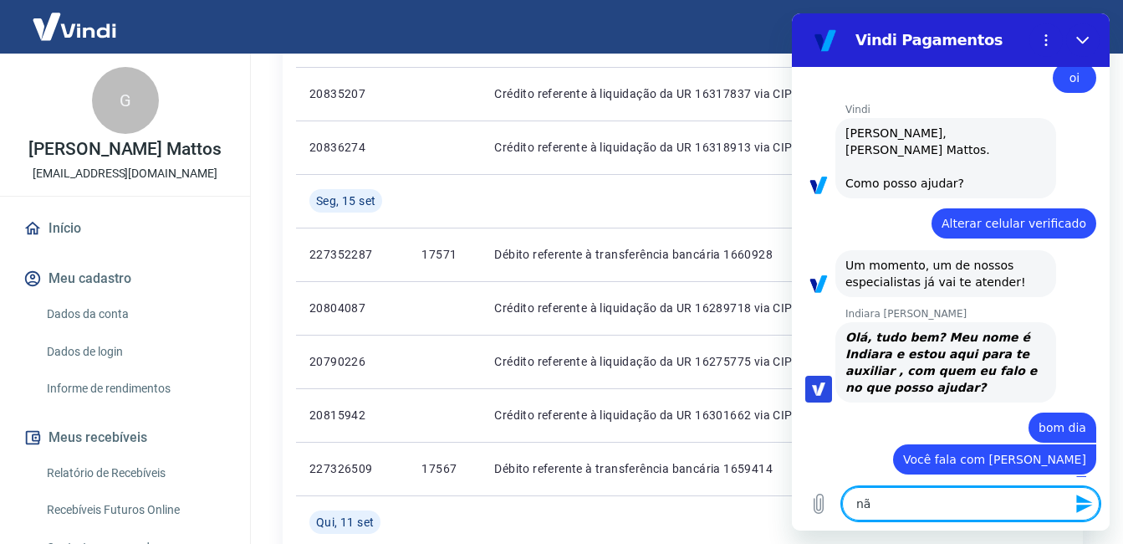
type textarea "x"
type textarea "não"
type textarea "x"
type textarea "não e"
type textarea "x"
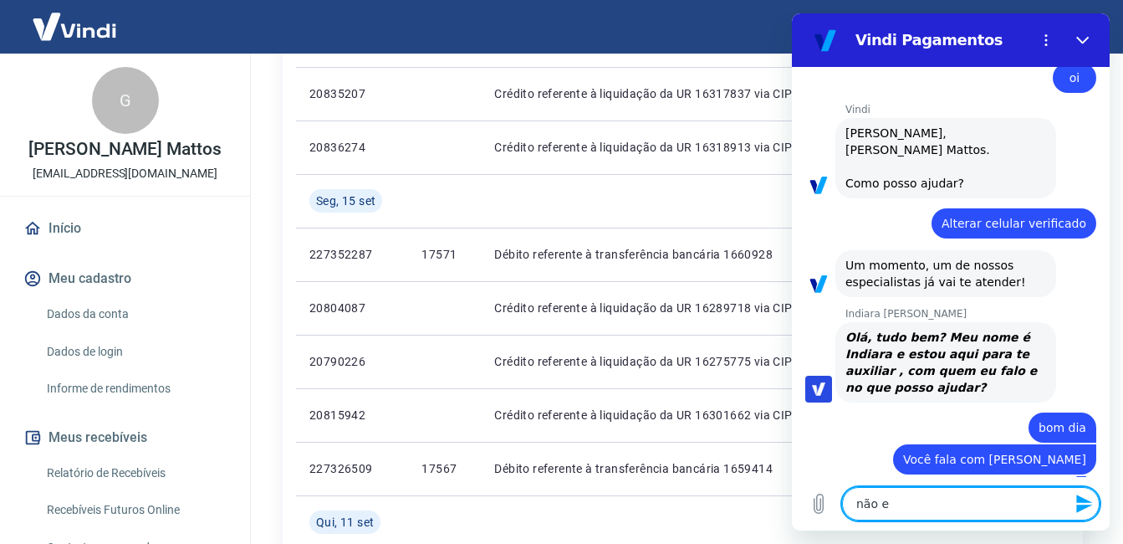
type textarea "não es"
type textarea "x"
type textarea "não est"
type textarea "x"
type textarea "não esto"
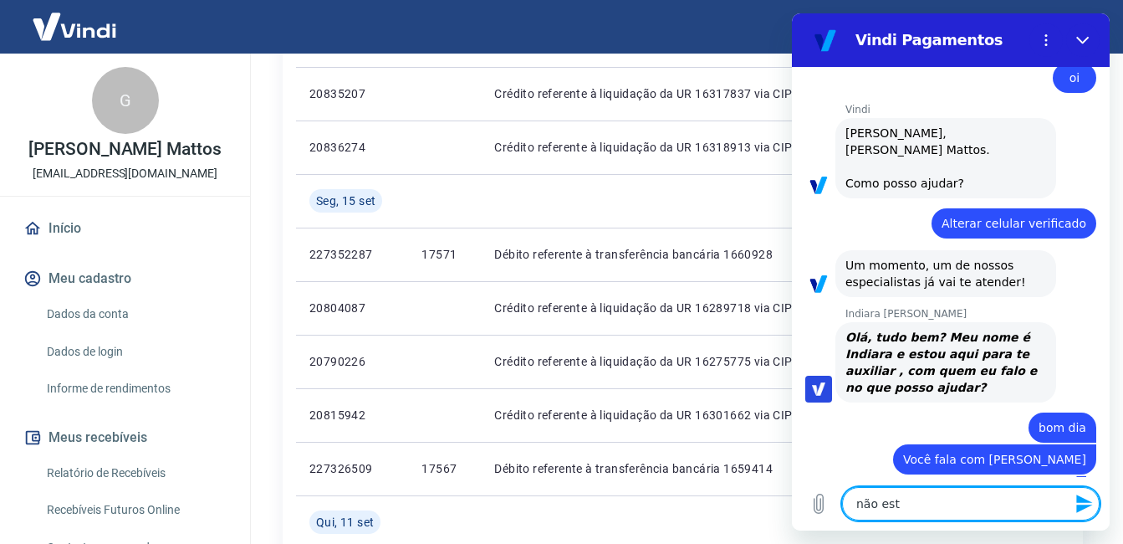
type textarea "x"
type textarea "não estou"
type textarea "x"
type textarea "não estou"
type textarea "x"
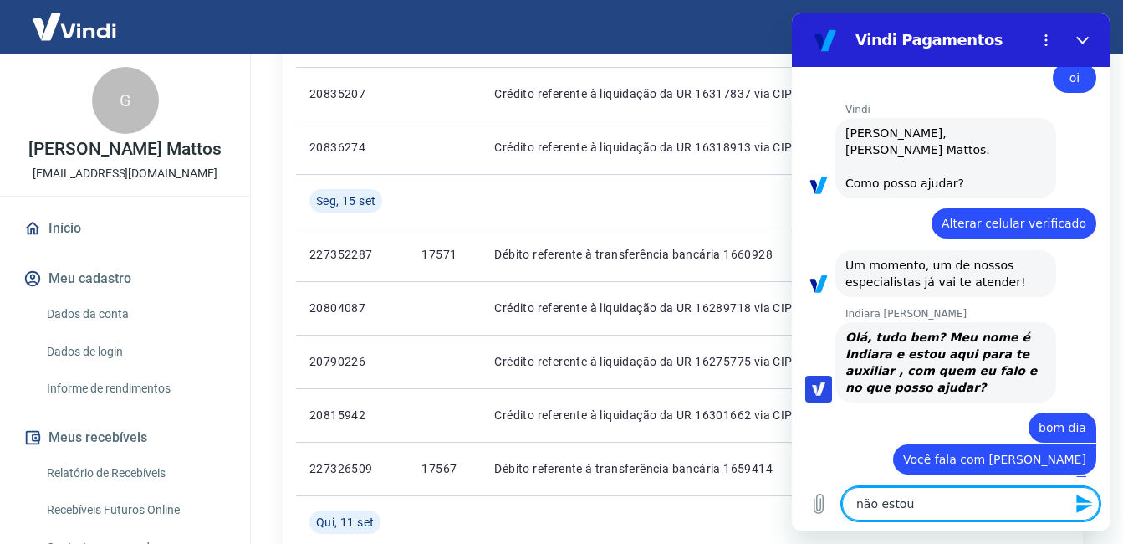
type textarea "não estou r"
type textarea "x"
type textarea "não estou re"
type textarea "x"
type textarea "não estou rec"
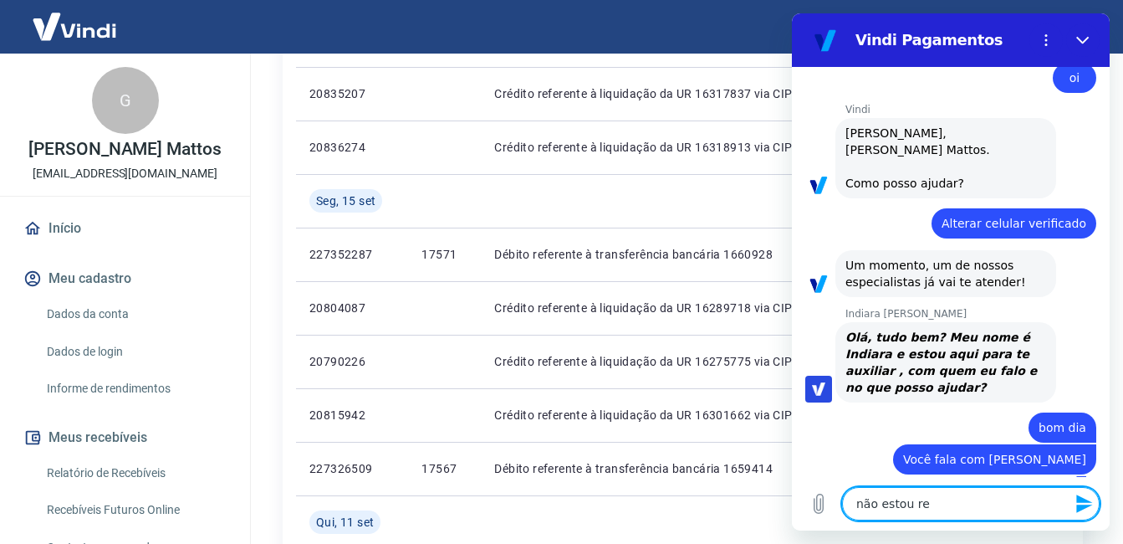
type textarea "x"
type textarea "não estou rece"
type textarea "x"
type textarea "não estou receb"
type textarea "x"
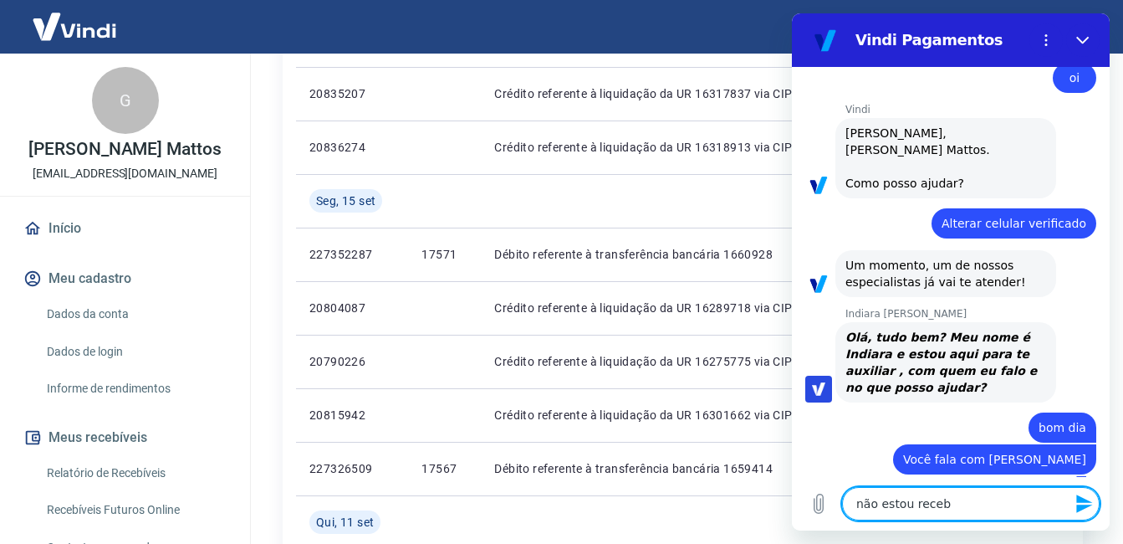
type textarea "não estou recebe"
type textarea "x"
type textarea "não estou receben"
type textarea "x"
type textarea "não estou recebend"
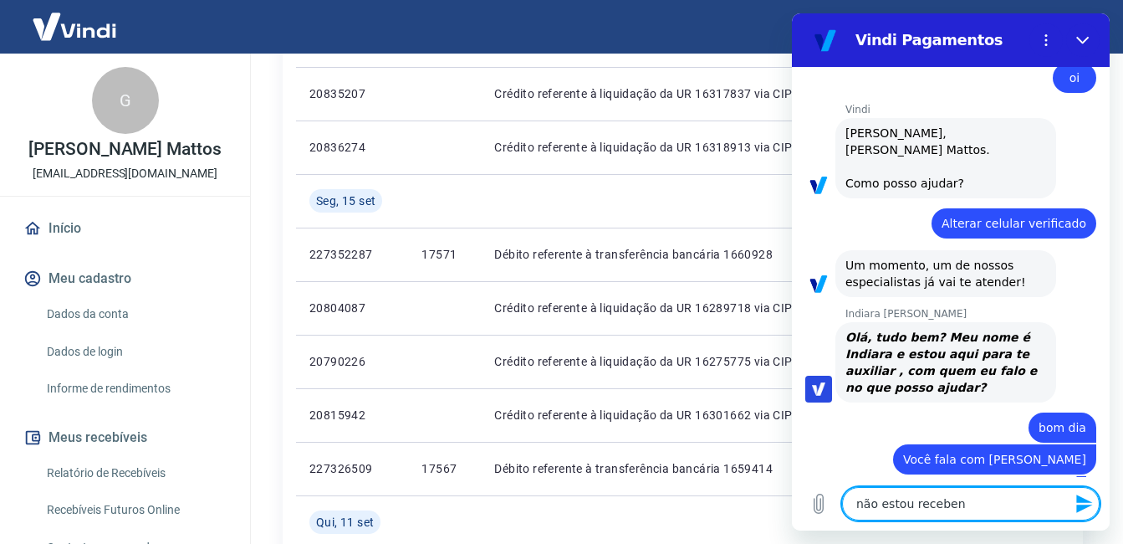
type textarea "x"
type textarea "não estou recebendo"
type textarea "x"
type textarea "não estou recebendo"
type textarea "x"
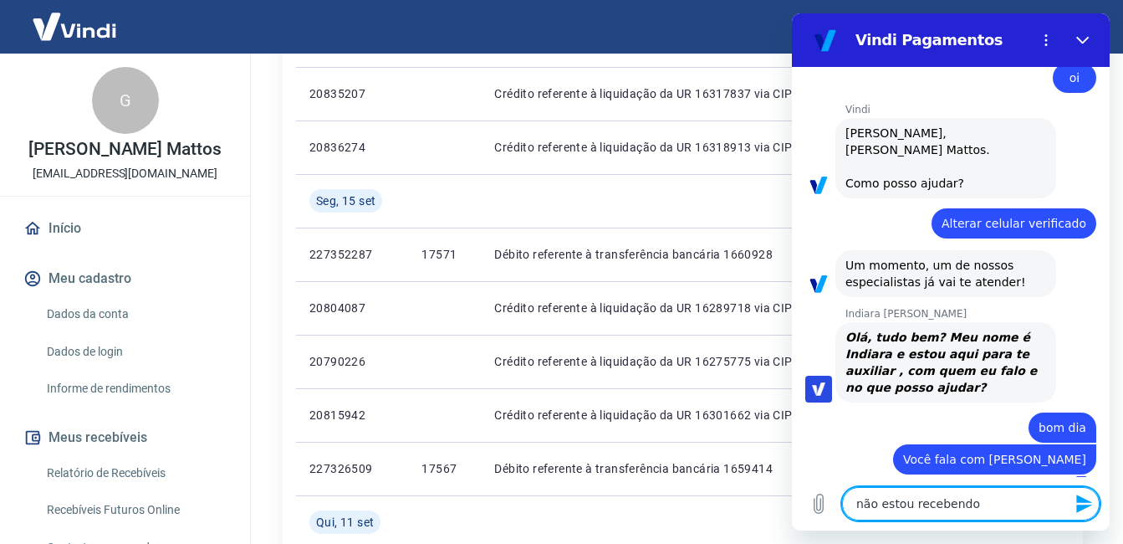
type textarea "não estou recebendo o"
type textarea "x"
type textarea "não estou recebendo o"
type textarea "x"
type textarea "não estou recebendo o c"
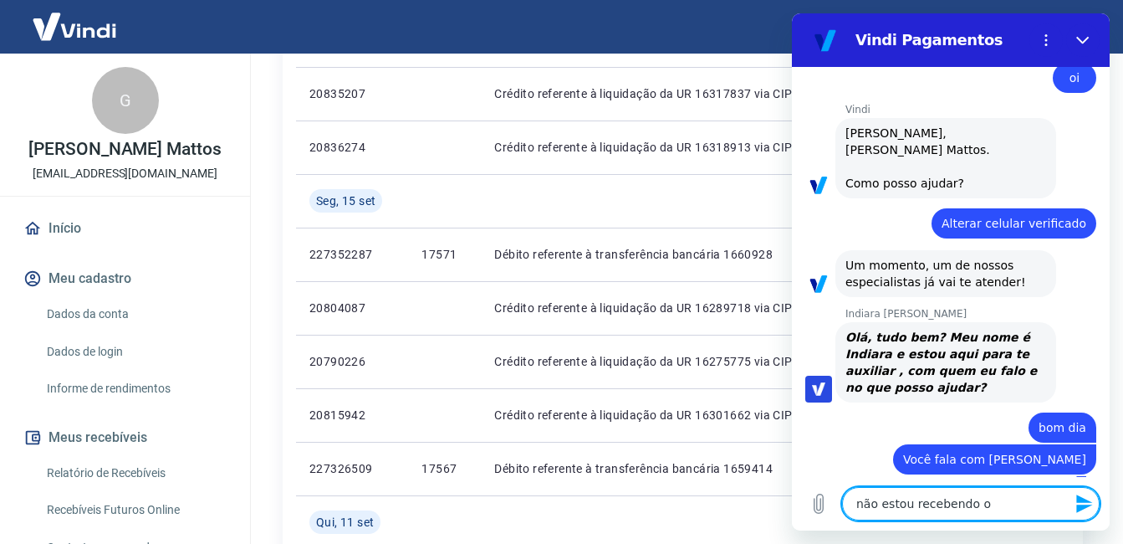
type textarea "x"
type textarea "não estou recebendo o co"
type textarea "x"
type textarea "não estou recebendo o cod"
type textarea "x"
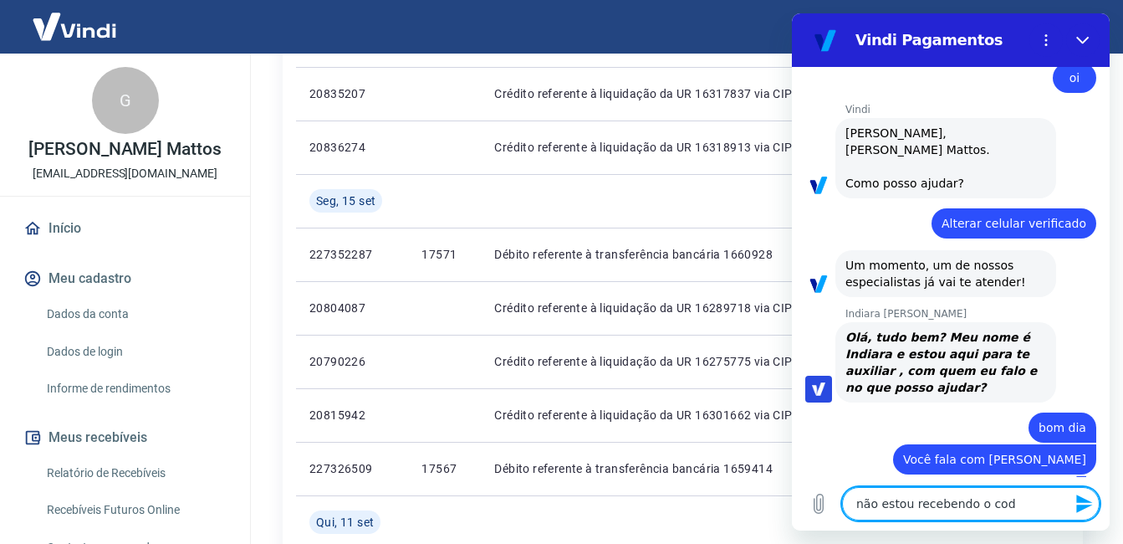
type textarea "não estou recebendo o codi"
type textarea "x"
type textarea "não estou recebendo o codig"
type textarea "x"
type textarea "não estou recebendo o codigo"
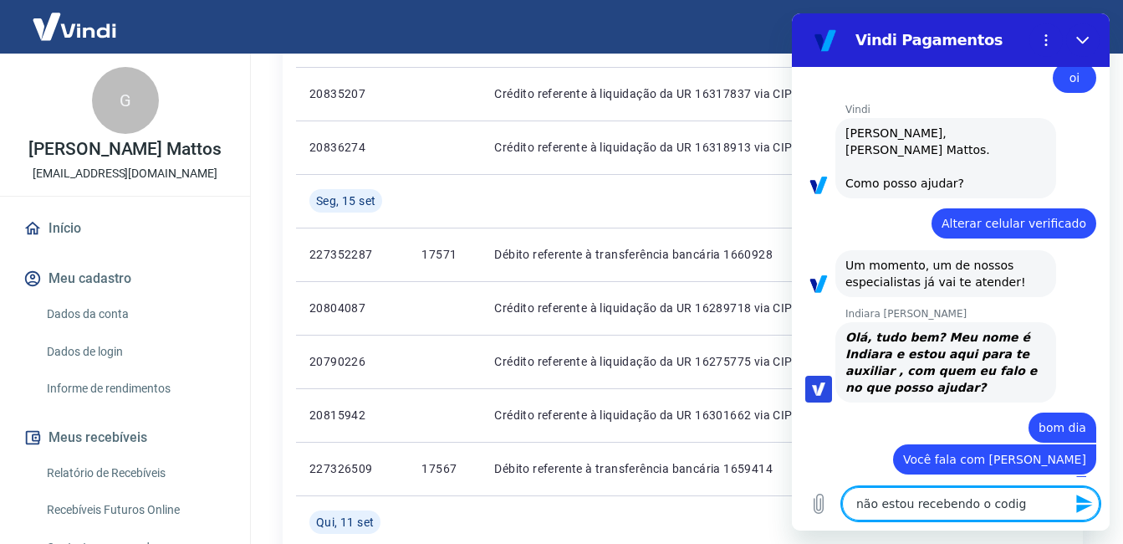
type textarea "x"
type textarea "não estou recebendo o codigo"
type textarea "x"
type textarea "não estou recebendo o codigo p"
type textarea "x"
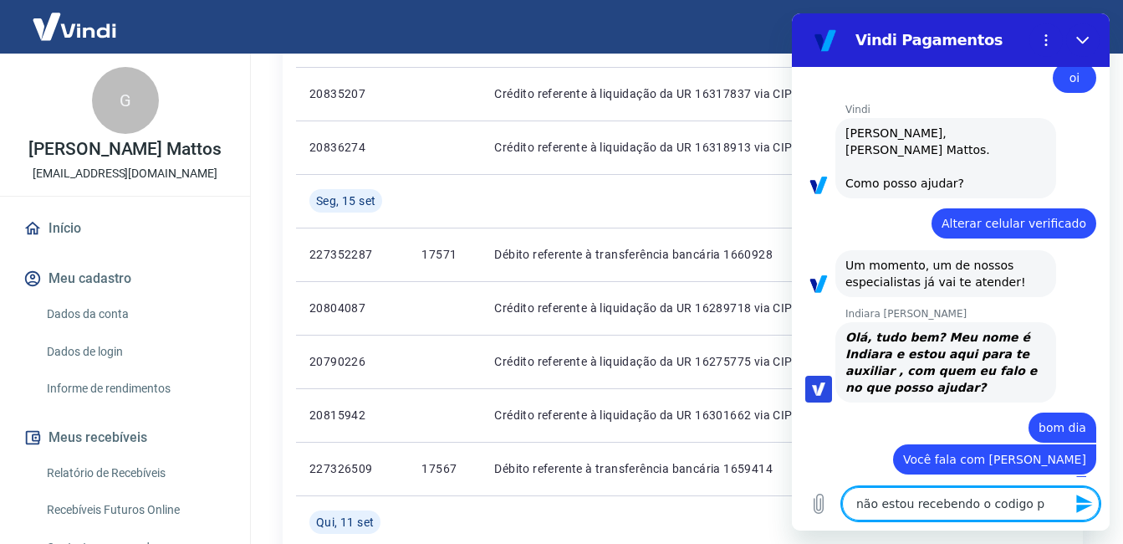
type textarea "não estou recebendo o codigo pa"
type textarea "x"
type textarea "não estou recebendo o codigo par"
type textarea "x"
type textarea "não estou recebendo o codigo para"
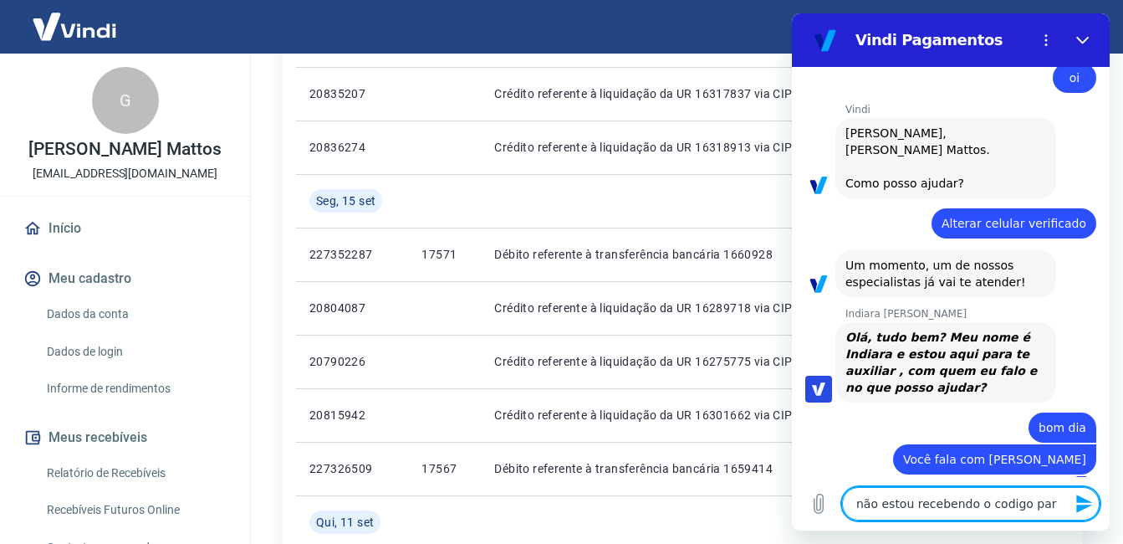
type textarea "x"
type textarea "não estou recebendo o codigo para"
type textarea "x"
type textarea "não estou recebendo o codigo para r"
type textarea "x"
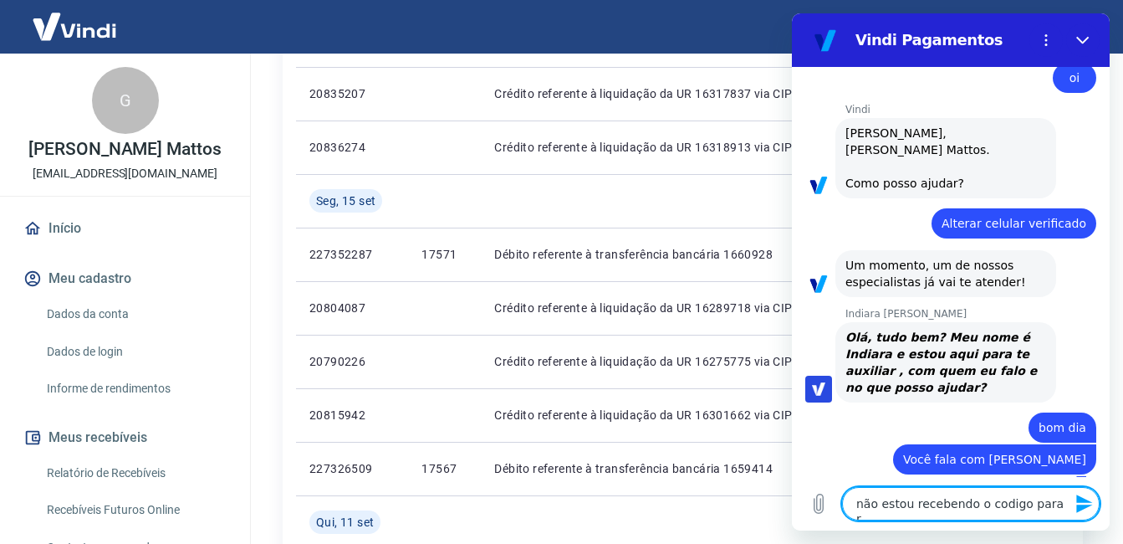
type textarea "não estou recebendo o codigo para re"
type textarea "x"
type textarea "não estou recebendo o codigo para rec"
type textarea "x"
type textarea "não estou recebendo o codigo para rece"
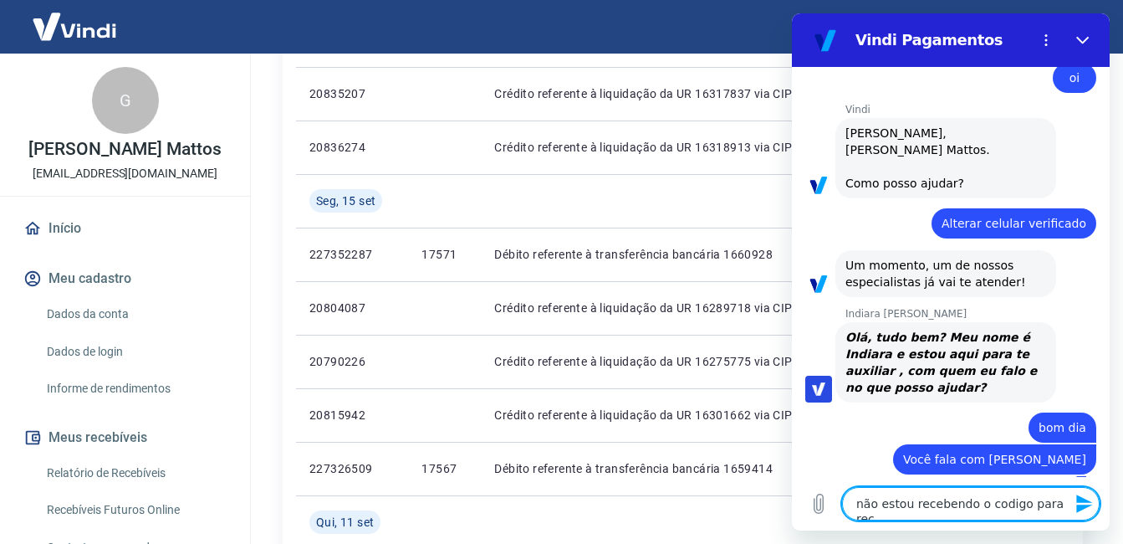
type textarea "x"
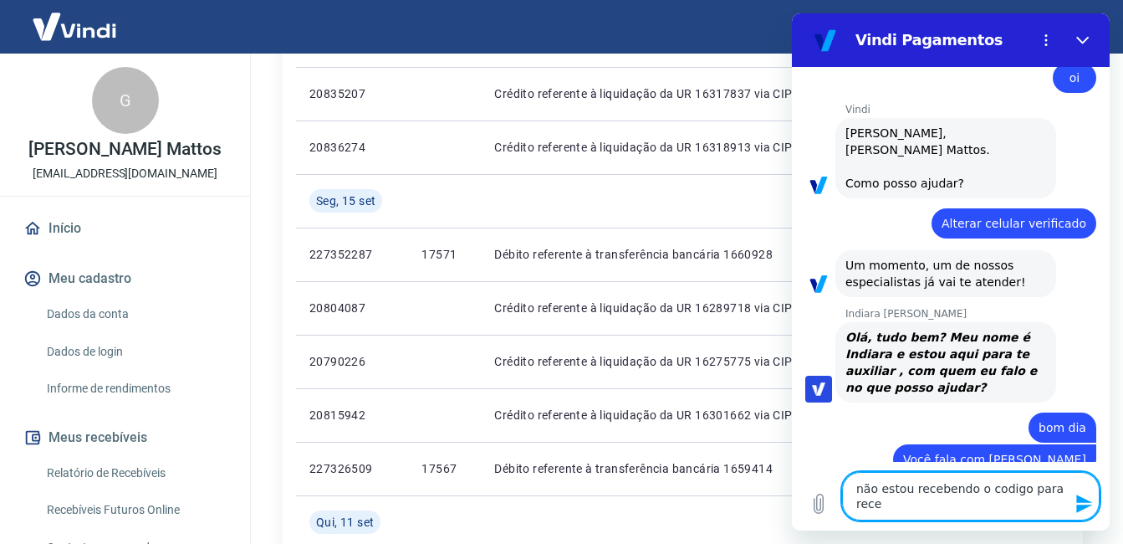
type textarea "não estou recebendo o codigo para receb"
type textarea "x"
type textarea "não estou recebendo o codigo para recebe"
type textarea "x"
type textarea "não estou recebendo o codigo para receber"
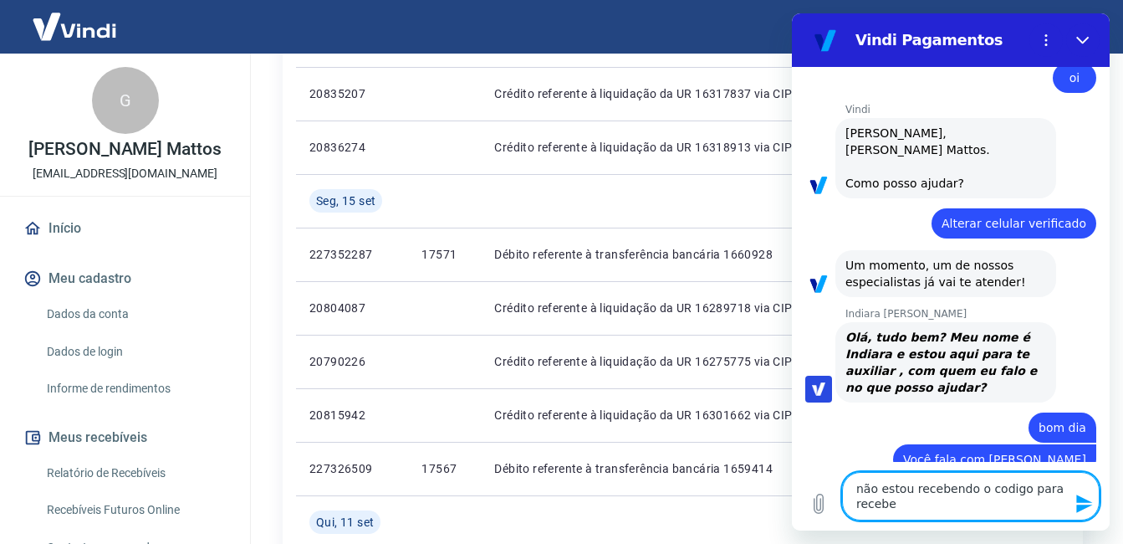
type textarea "x"
type textarea "não estou recebendo o codigo para receber"
type textarea "x"
type textarea "não estou recebendo o codigo para receber"
type textarea "x"
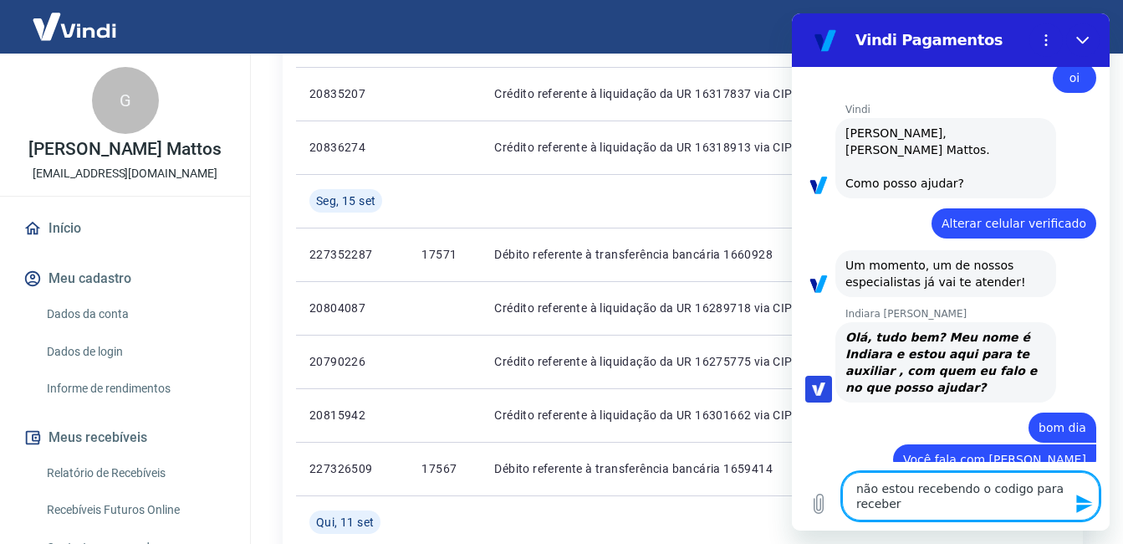
type textarea "não estou recebendo o codigo para recebe"
type textarea "x"
type textarea "não estou recebendo o codigo para receb"
type textarea "x"
type textarea "não estou recebendo o codigo para rece"
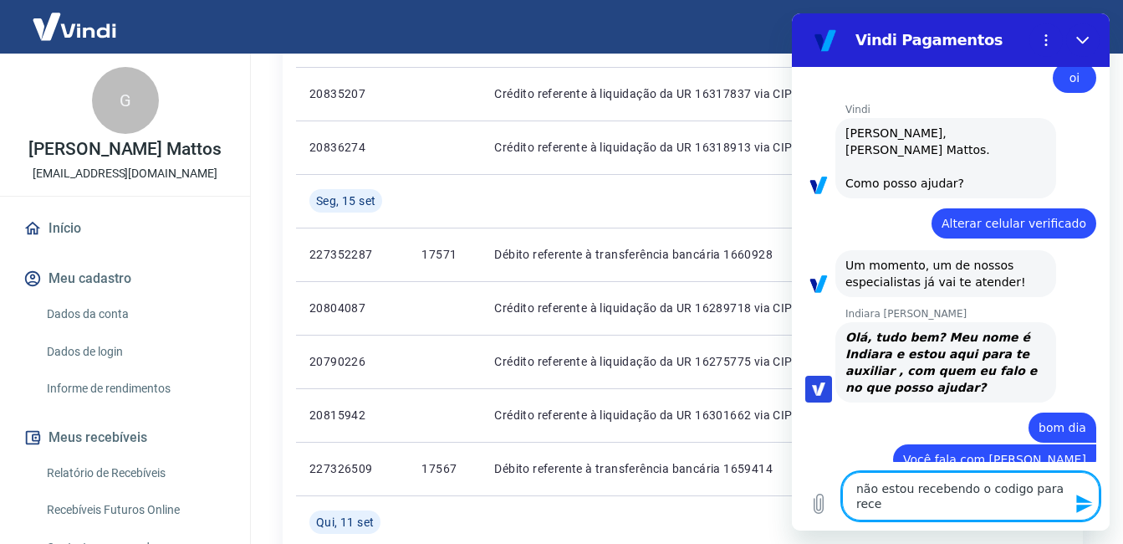
type textarea "x"
type textarea "não estou recebendo o codigo para rec"
type textarea "x"
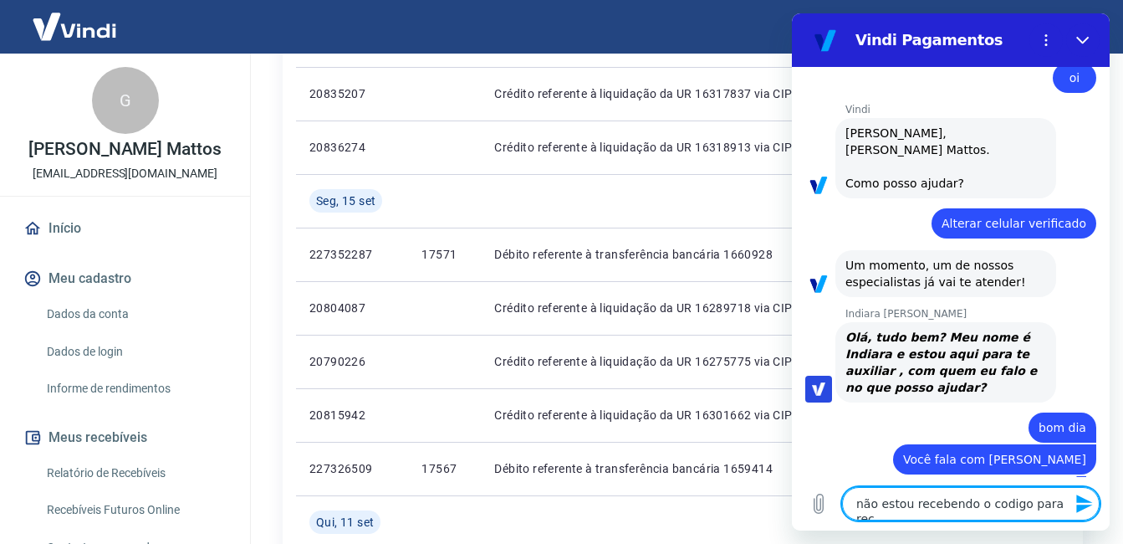
type textarea "não estou recebendo o codigo para re"
type textarea "x"
type textarea "não estou recebendo o codigo para r"
type textarea "x"
type textarea "não estou recebendo o codigo para"
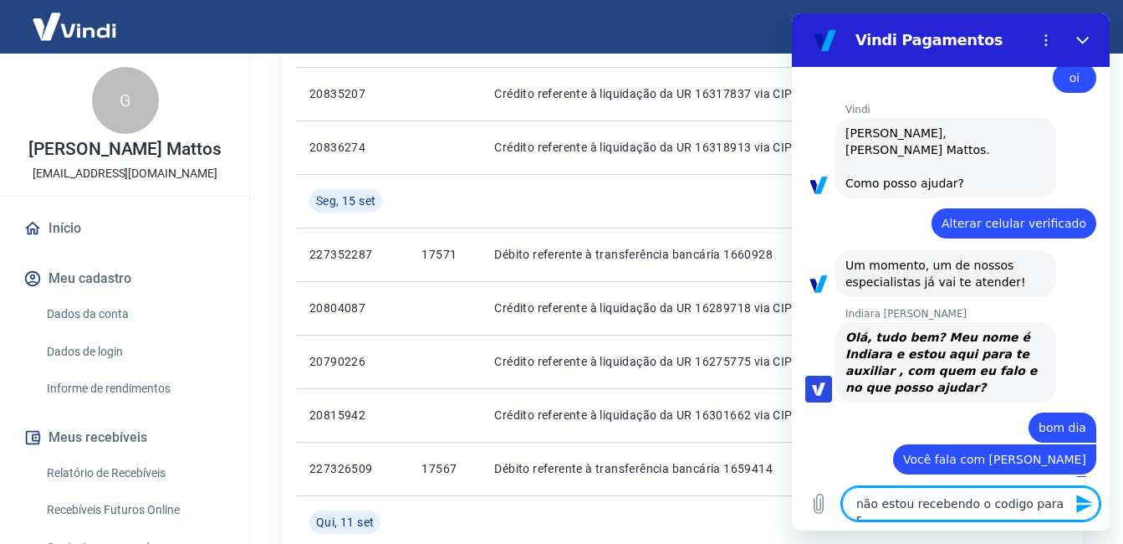
type textarea "x"
type textarea "não estou recebendo o codigo para f"
type textarea "x"
type textarea "não estou recebendo o codigo para fa"
type textarea "x"
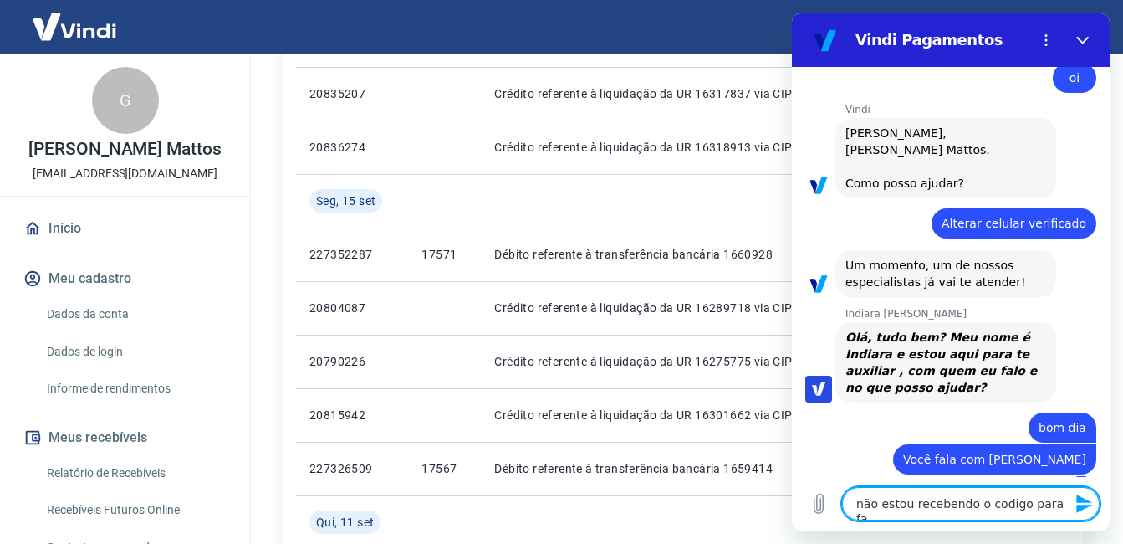
type textarea "não estou recebendo o codigo para faz"
type textarea "x"
type textarea "não estou recebendo o codigo para faze"
type textarea "x"
type textarea "não estou recebendo o codigo para fazer"
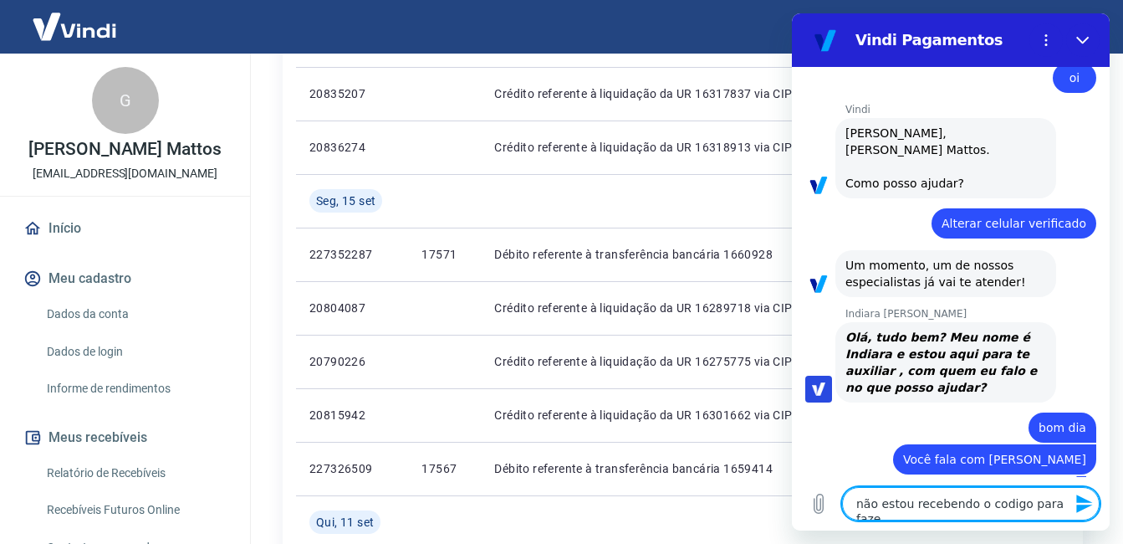
type textarea "x"
type textarea "não estou recebendo o codigo para fazer"
type textarea "x"
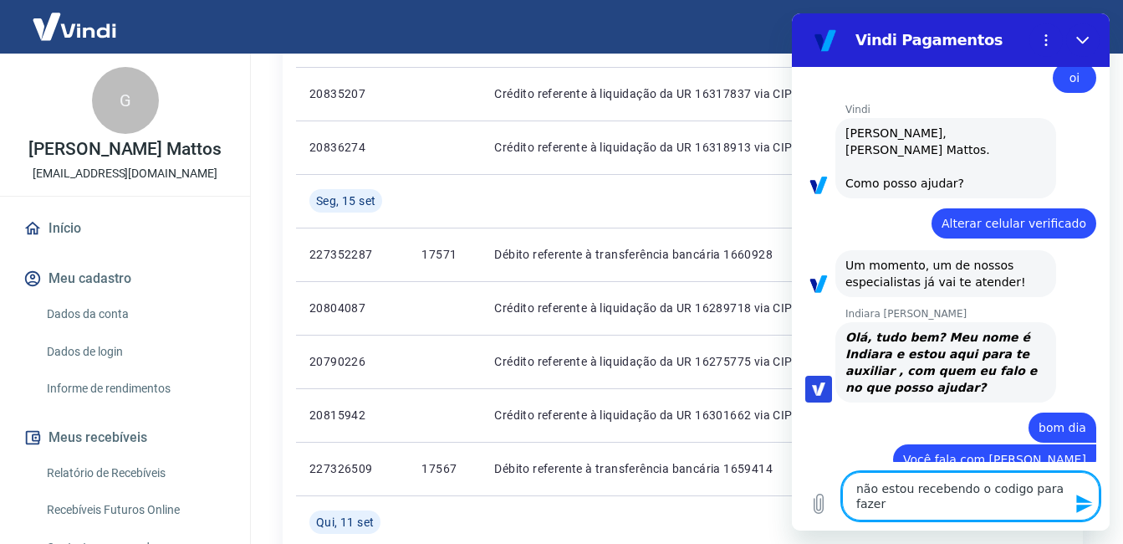
type textarea "não estou recebendo o codigo para fazer o"
type textarea "x"
type textarea "não estou recebendo o codigo para fazer o"
type textarea "x"
type textarea "não estou recebendo o codigo para fazer o s"
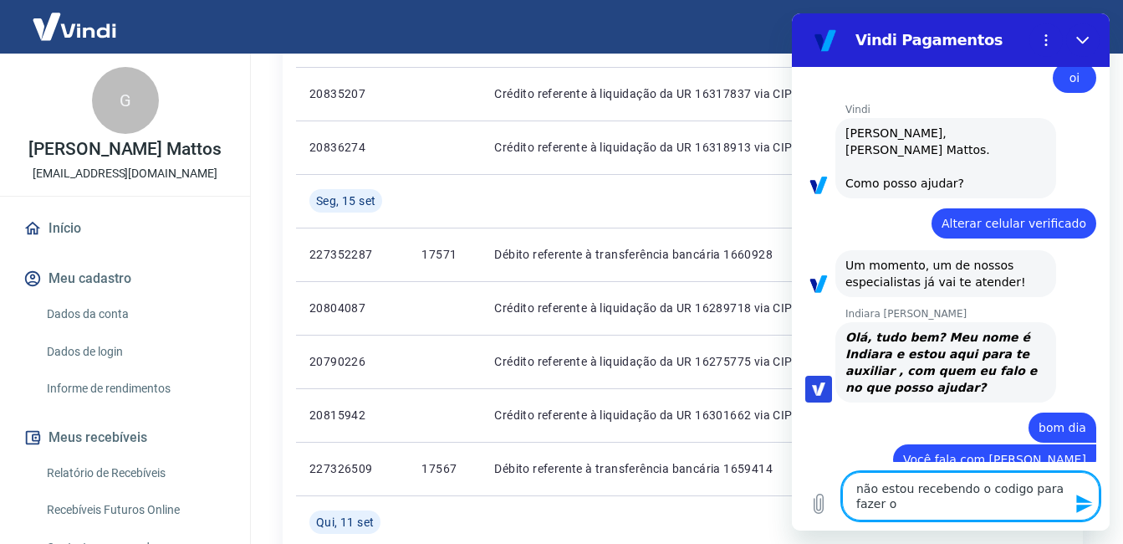
type textarea "x"
type textarea "não estou recebendo o codigo para fazer o sa"
type textarea "x"
type textarea "não estou recebendo o codigo para fazer o sac"
type textarea "x"
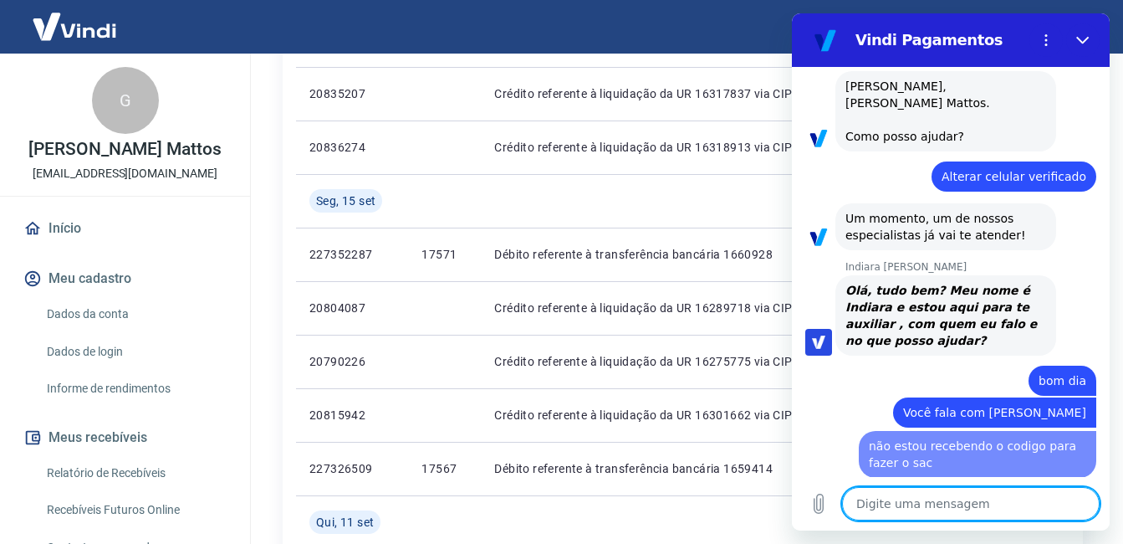
type textarea "x"
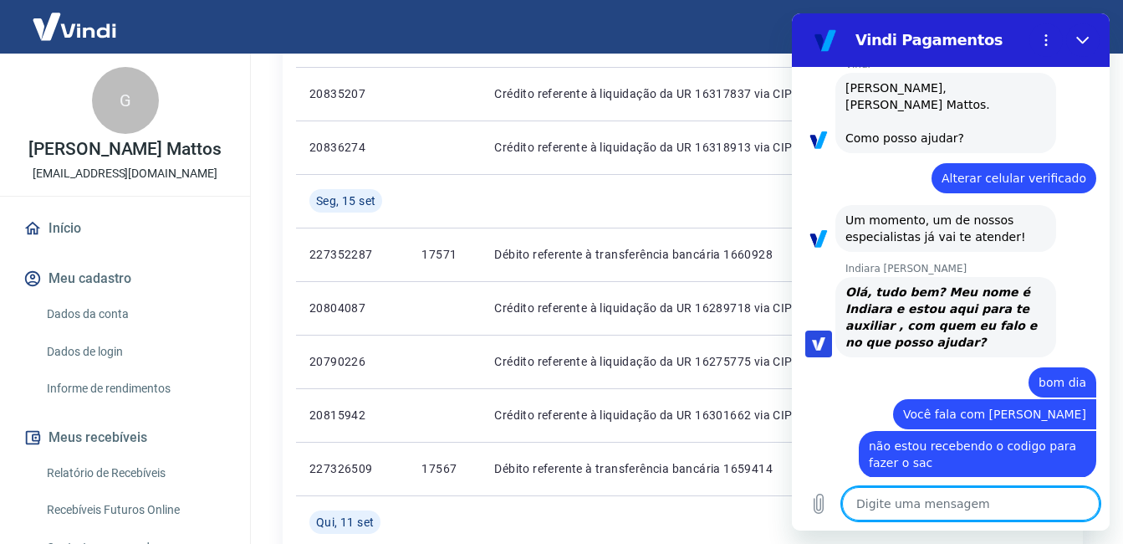
scroll to position [86, 0]
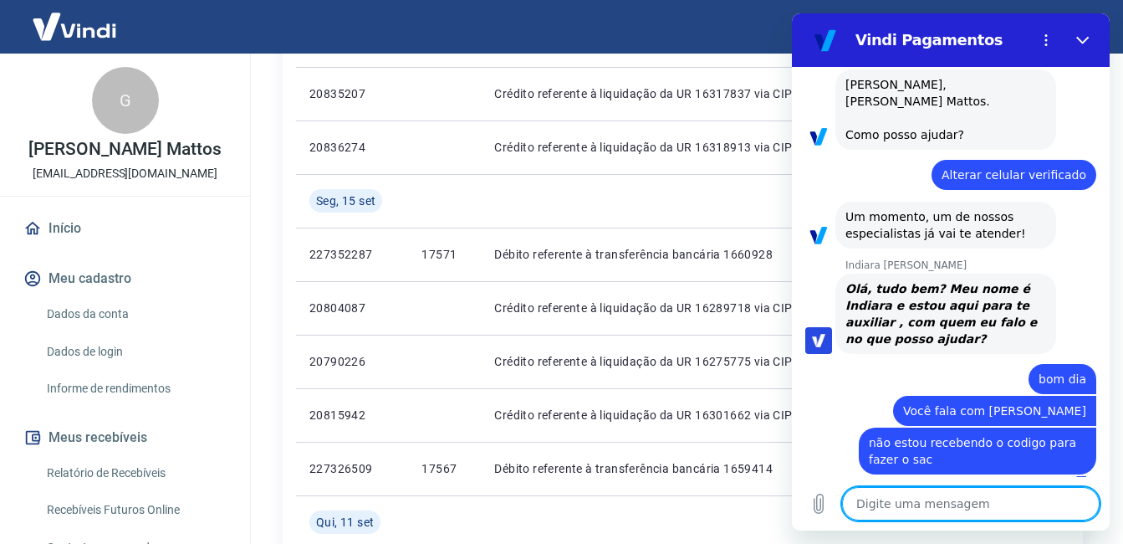
type textarea "s"
type textarea "x"
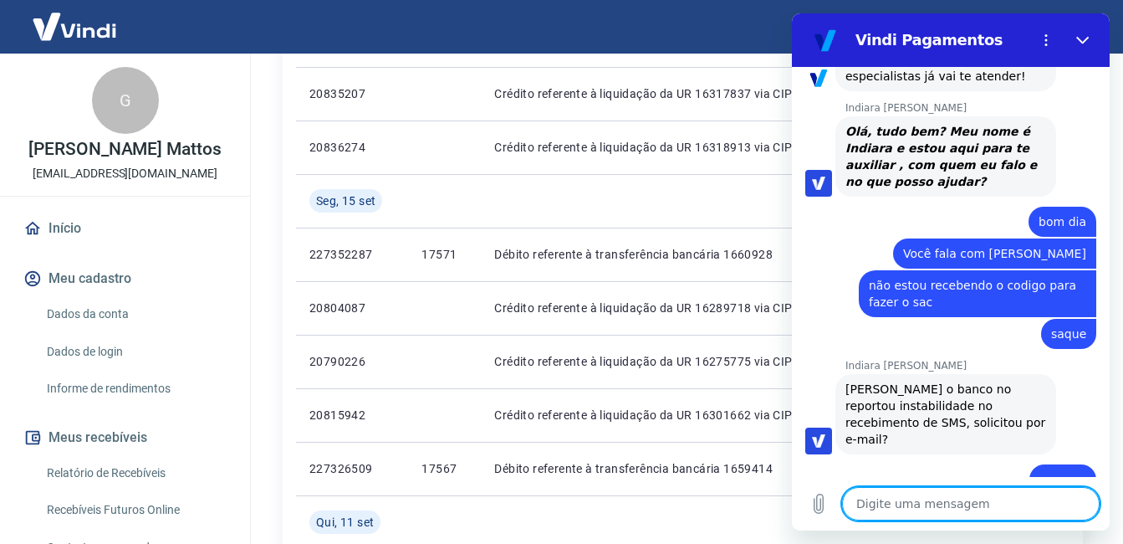
scroll to position [247, 0]
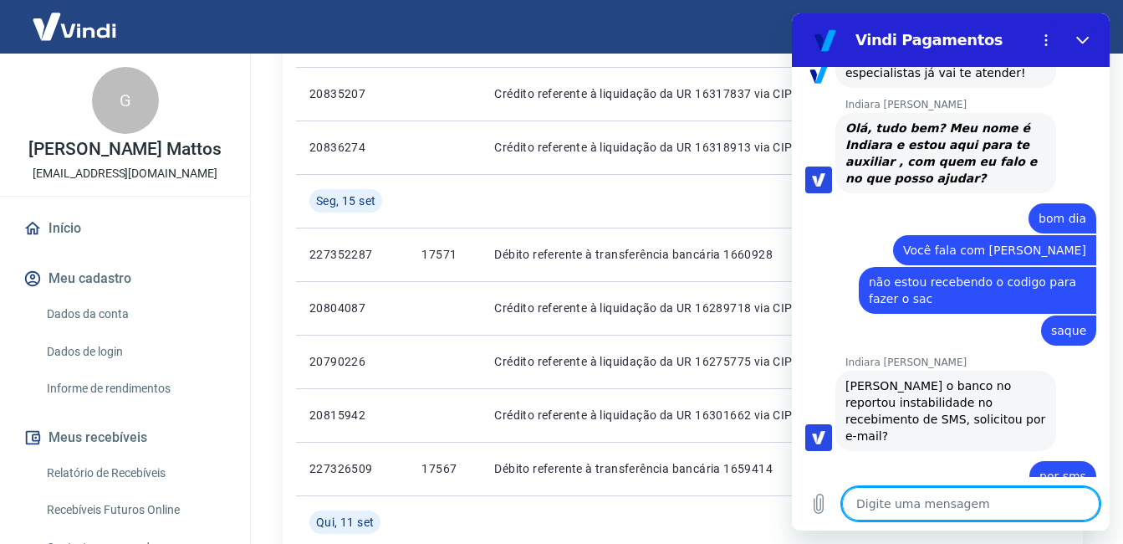
click at [965, 505] on textarea at bounding box center [971, 503] width 258 height 33
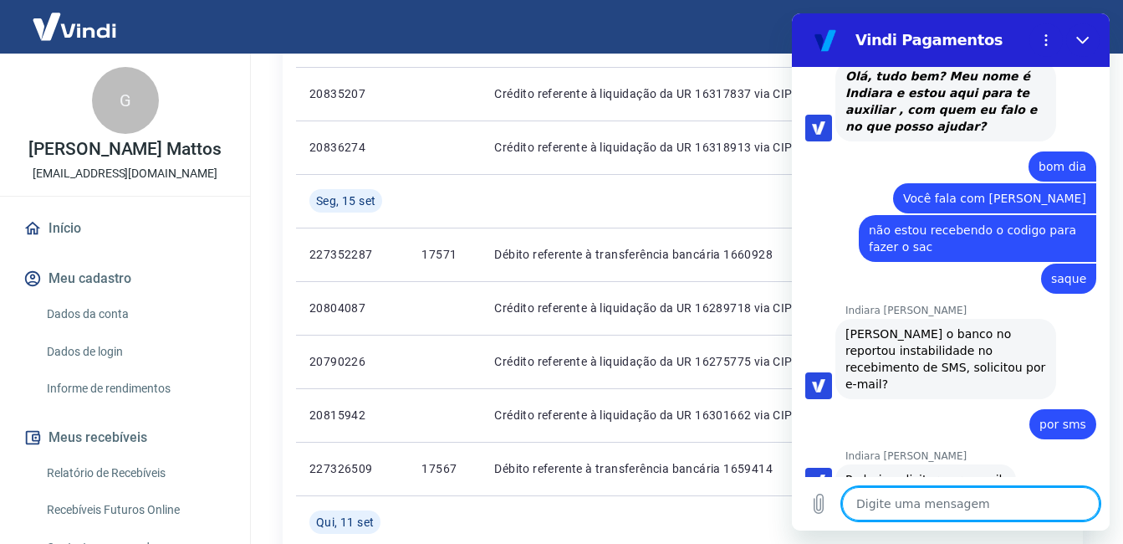
scroll to position [302, 0]
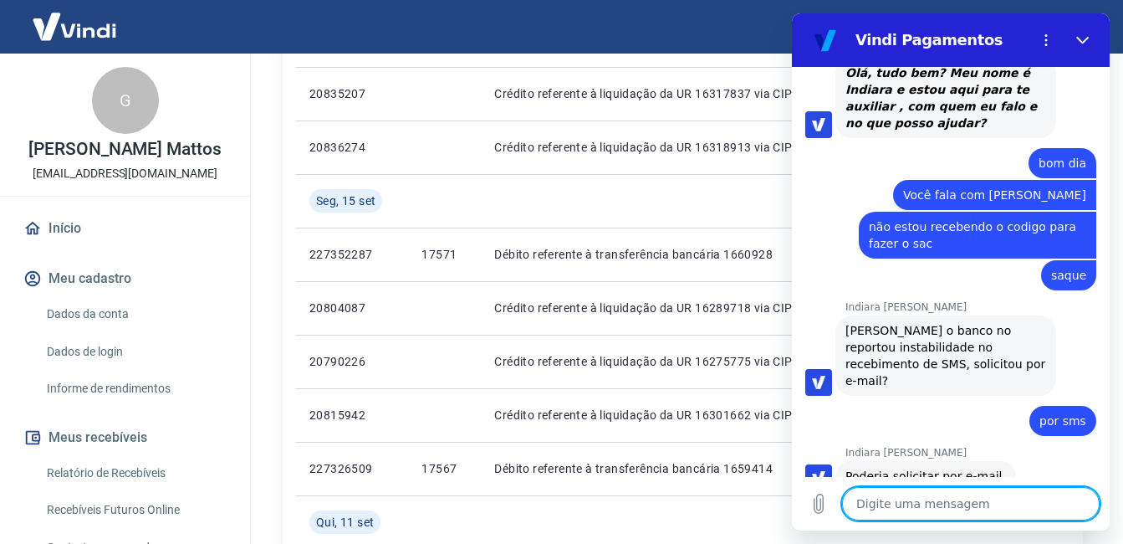
click at [948, 505] on textarea at bounding box center [971, 503] width 258 height 33
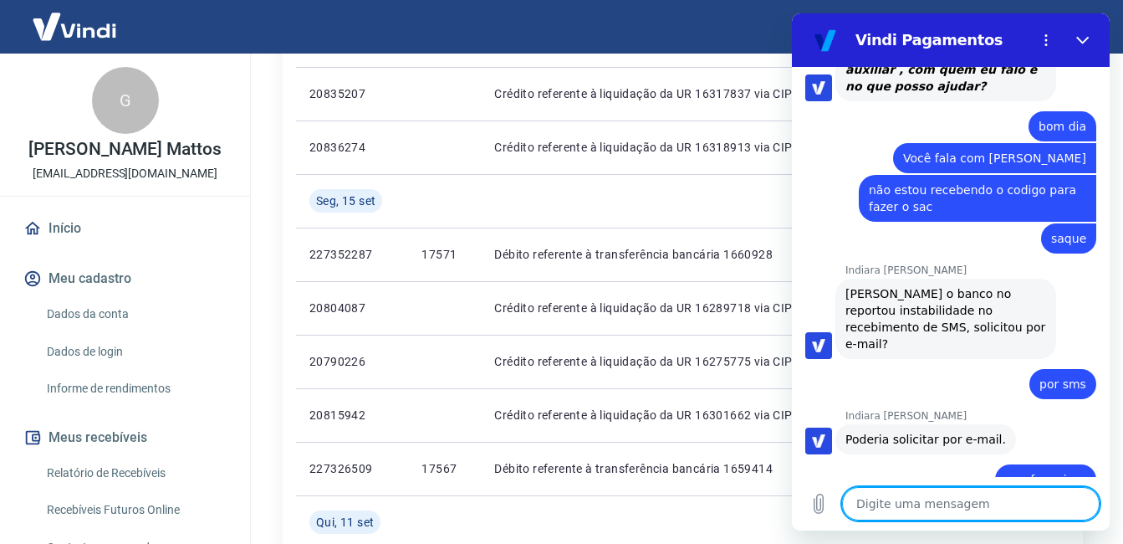
scroll to position [342, 0]
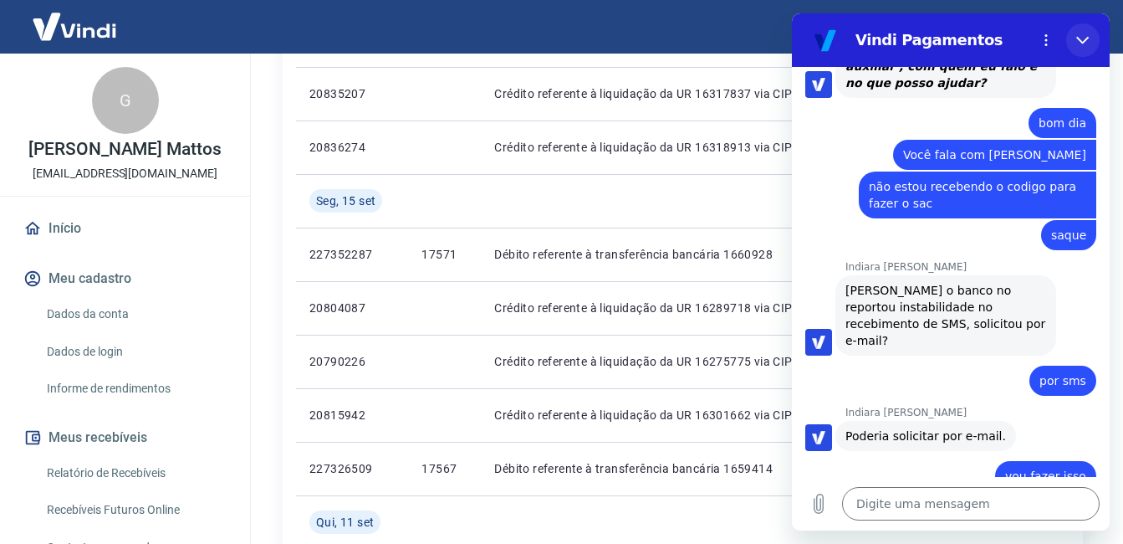
click at [1080, 38] on icon "Fechar" at bounding box center [1083, 39] width 13 height 13
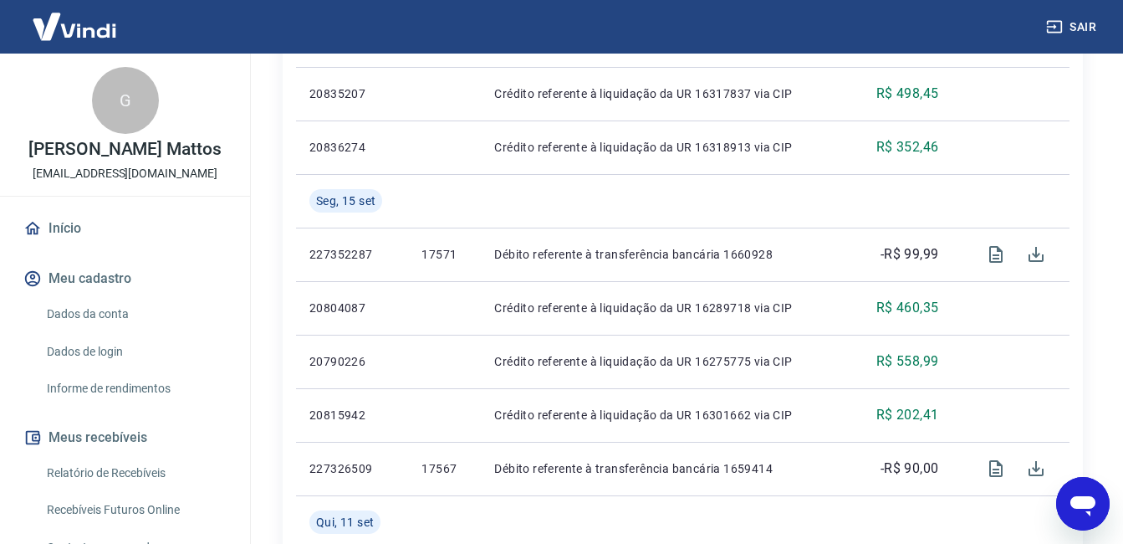
click at [52, 247] on link "Início" at bounding box center [125, 228] width 210 height 37
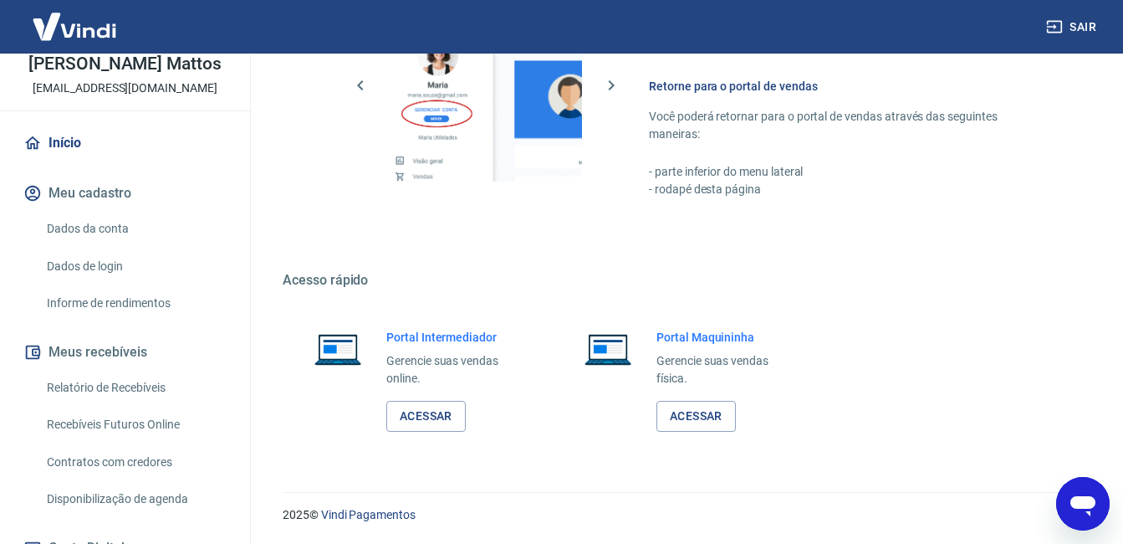
scroll to position [84, 0]
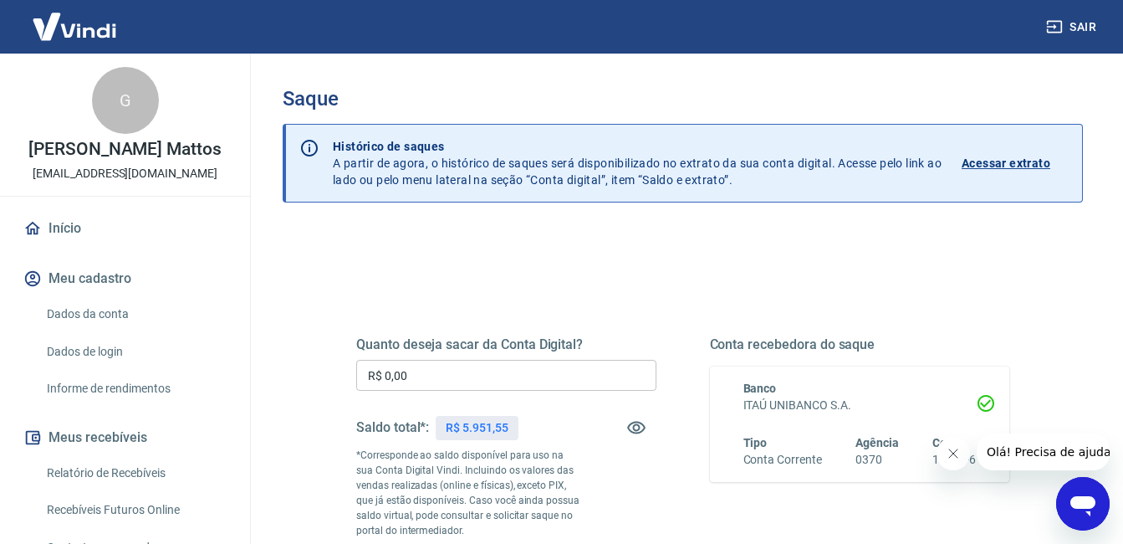
click at [467, 365] on input "R$ 0,00" at bounding box center [506, 375] width 300 height 31
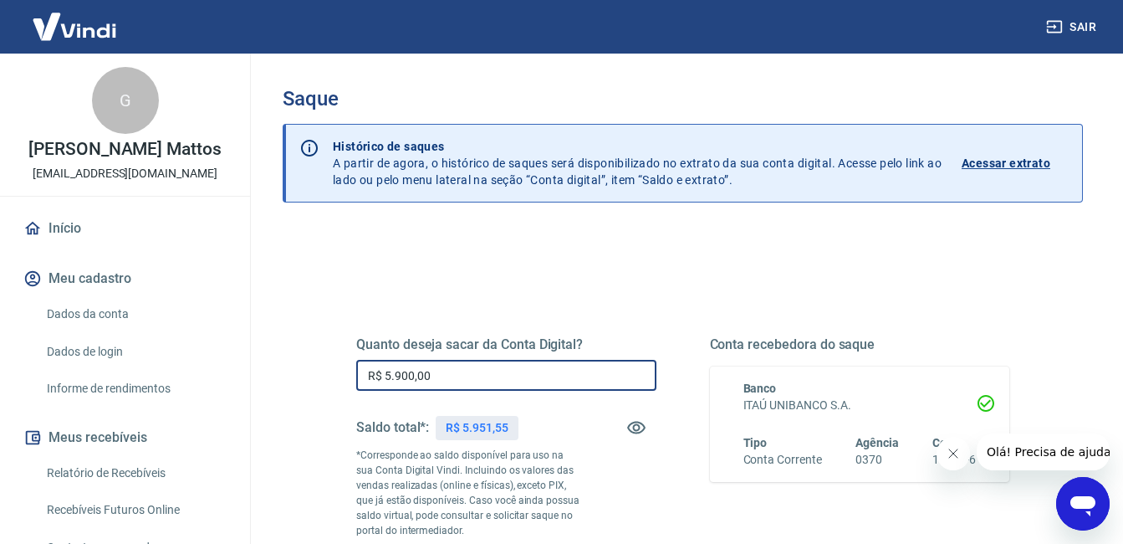
type input "R$ 5.900,00"
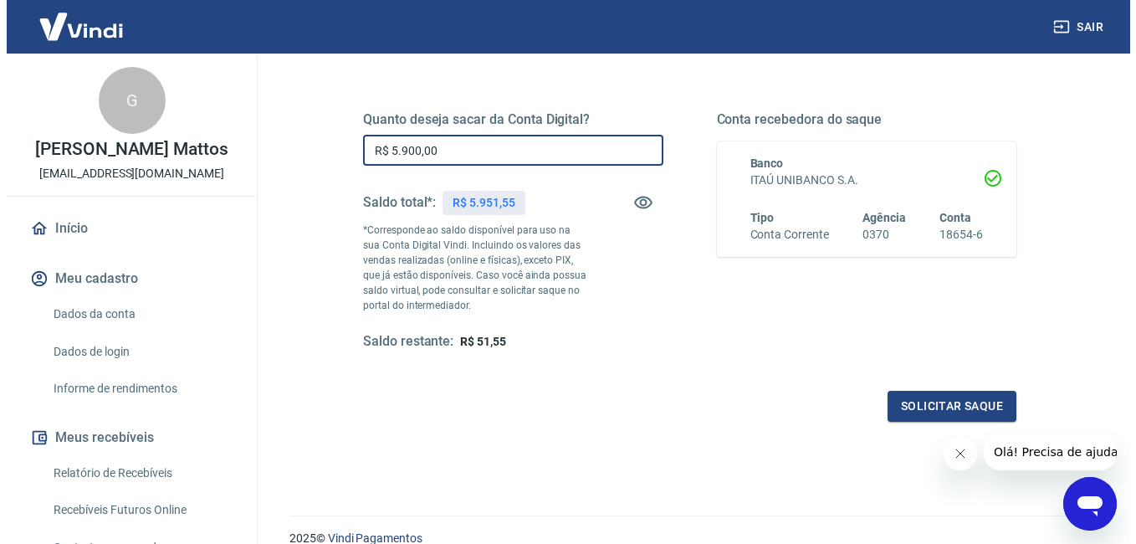
scroll to position [299, 0]
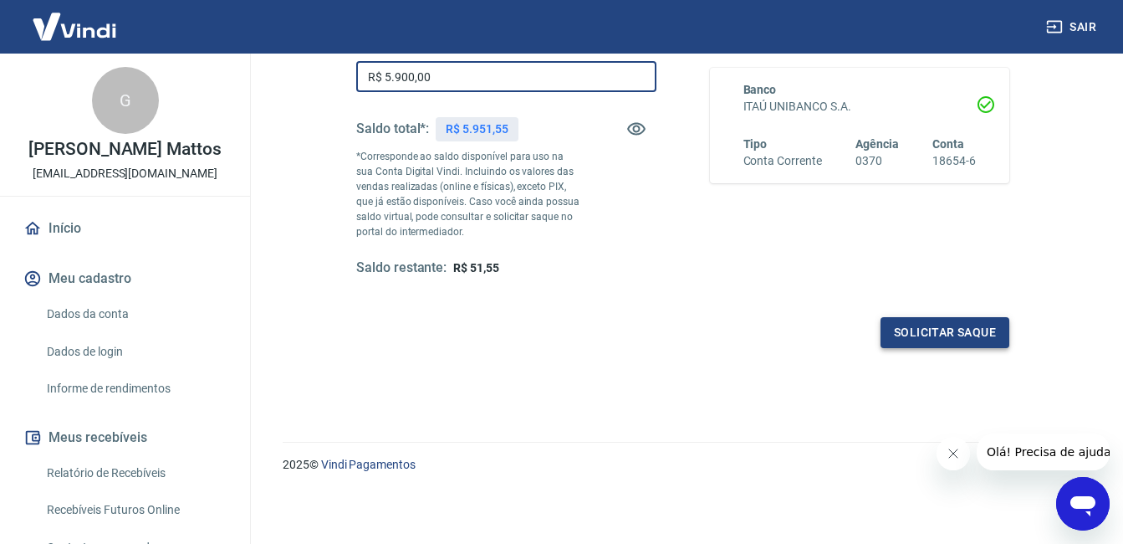
click at [965, 331] on button "Solicitar saque" at bounding box center [945, 332] width 129 height 31
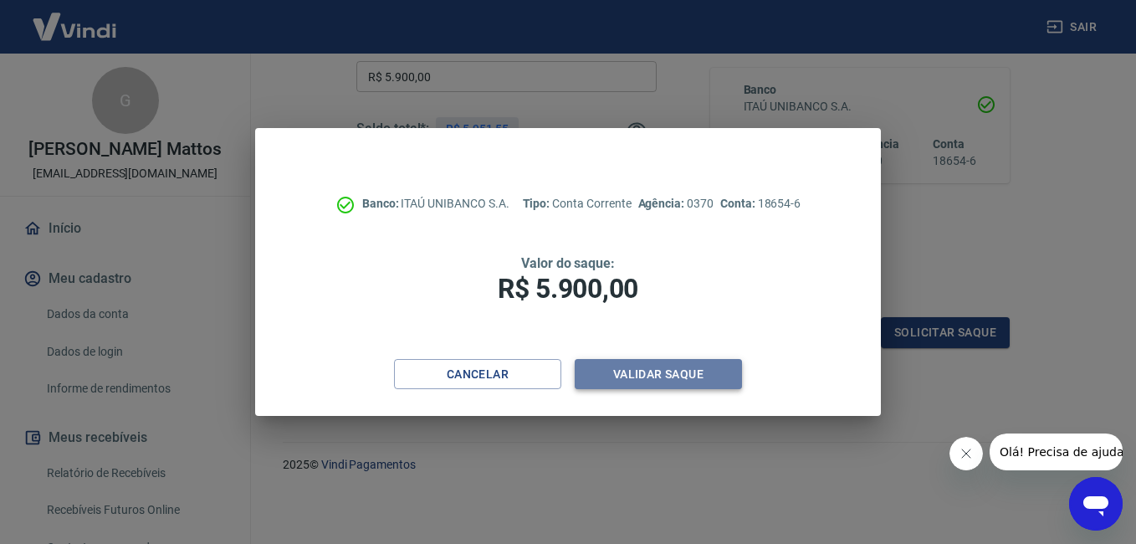
click at [658, 366] on button "Validar saque" at bounding box center [658, 374] width 167 height 31
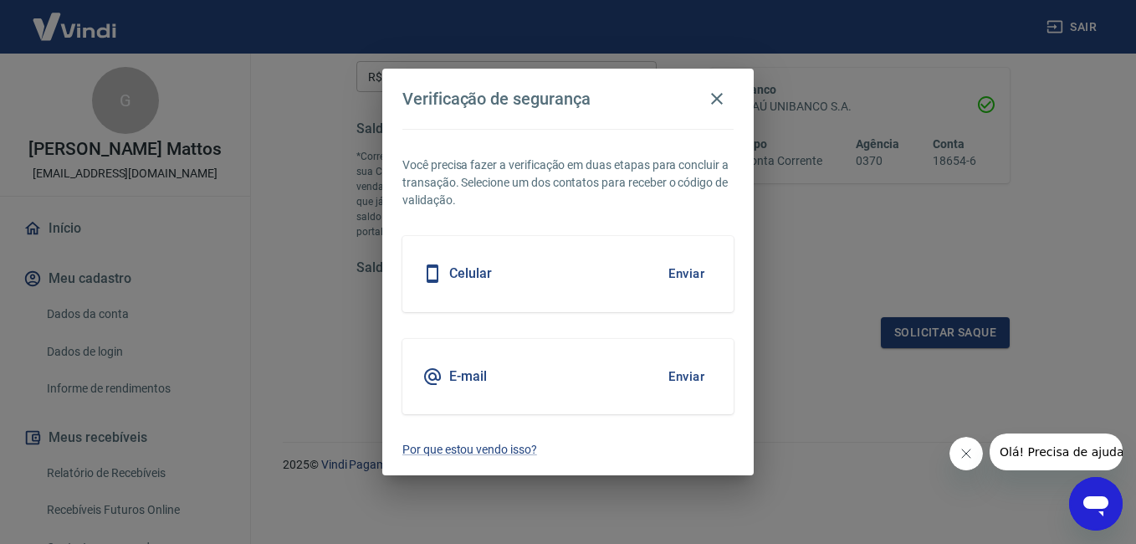
click at [685, 374] on button "Enviar" at bounding box center [686, 376] width 54 height 35
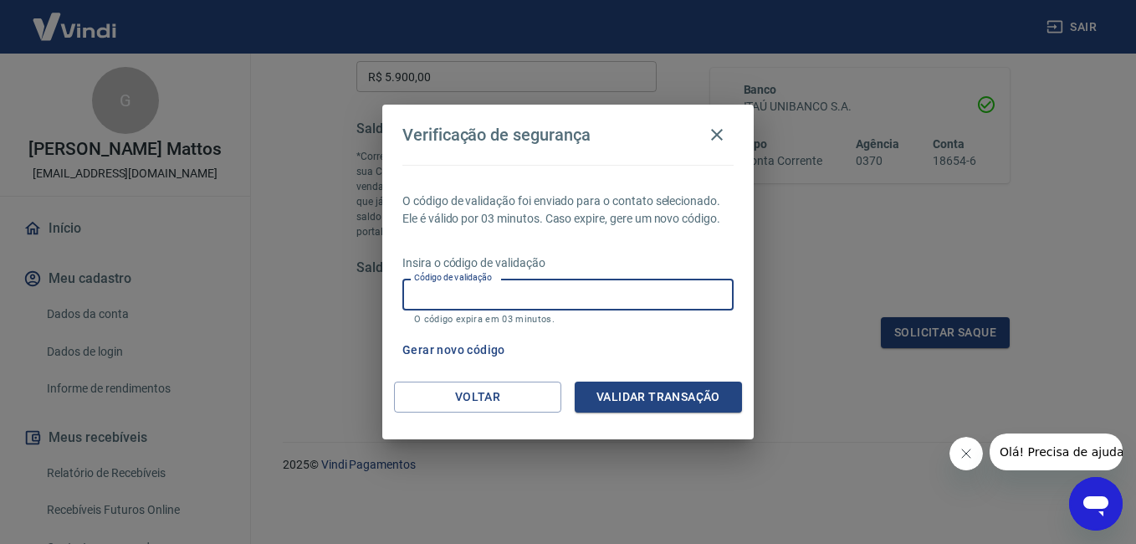
click at [596, 293] on input "Código de validação" at bounding box center [567, 294] width 331 height 31
type input "738935"
click at [661, 397] on button "Validar transação" at bounding box center [658, 396] width 167 height 31
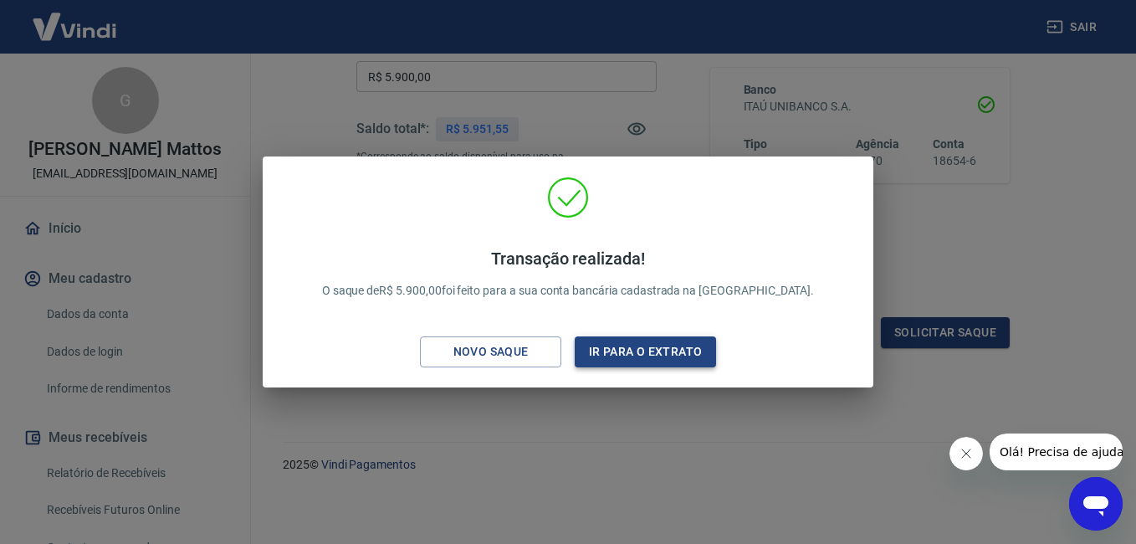
click at [639, 352] on button "Ir para o extrato" at bounding box center [645, 351] width 141 height 31
